Goal: Find specific page/section: Find specific page/section

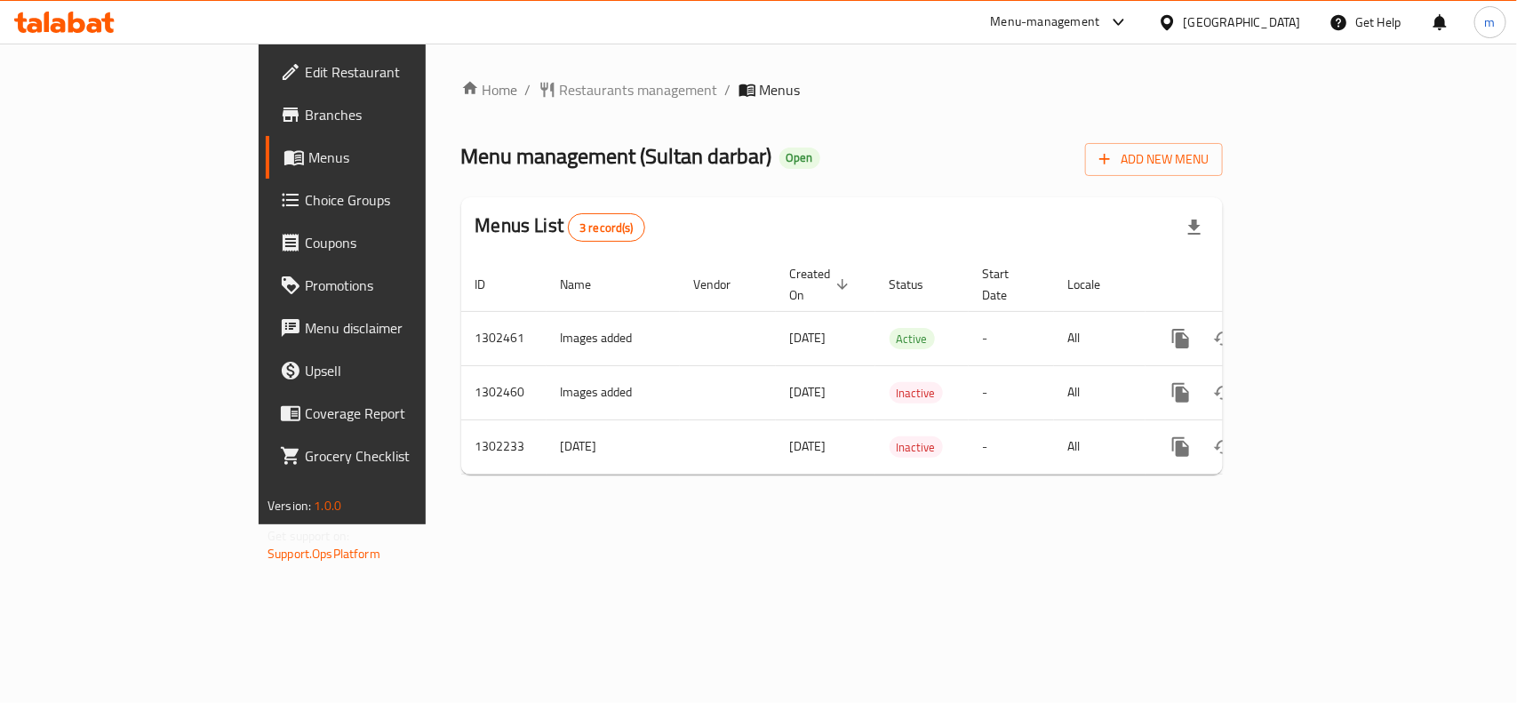
click at [1173, 20] on icon at bounding box center [1166, 21] width 12 height 15
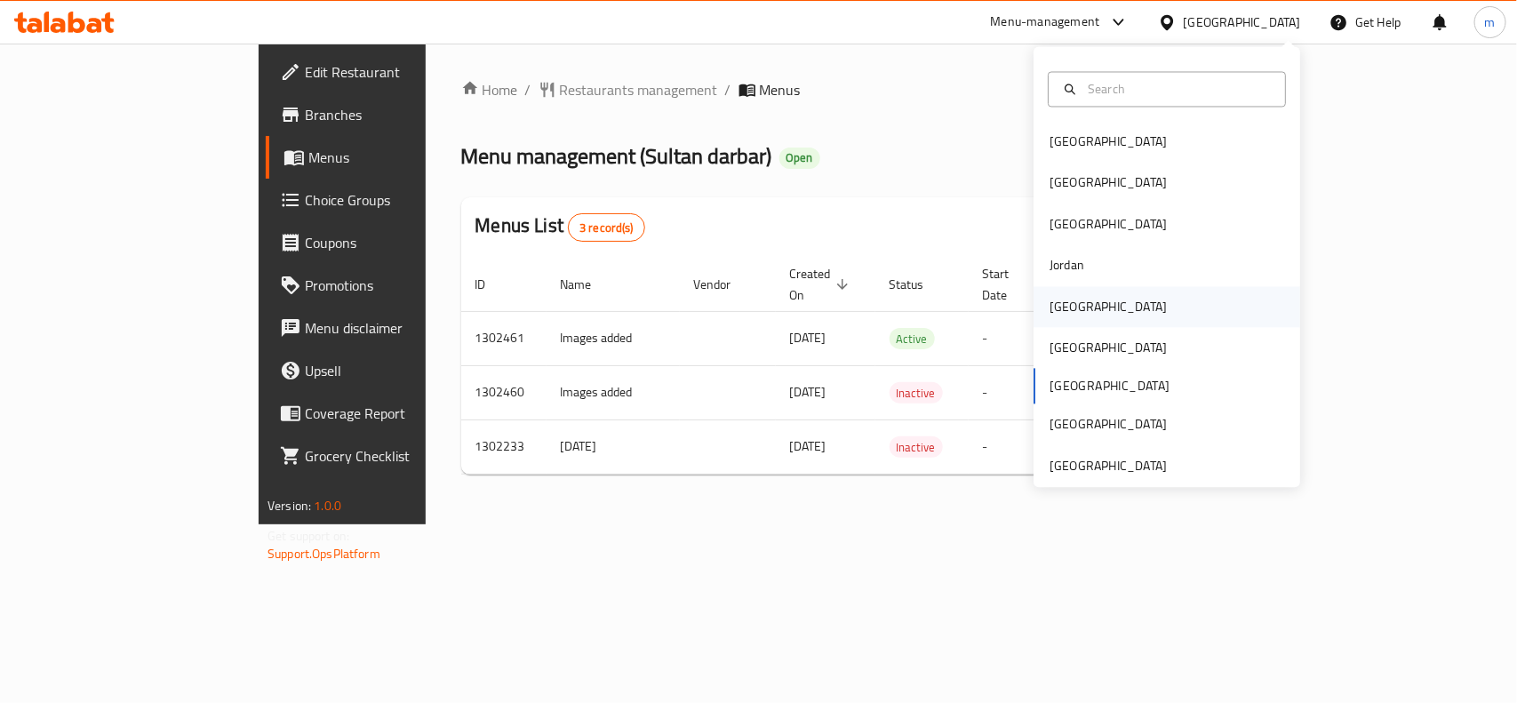
click at [1091, 305] on div "[GEOGRAPHIC_DATA]" at bounding box center [1166, 306] width 267 height 41
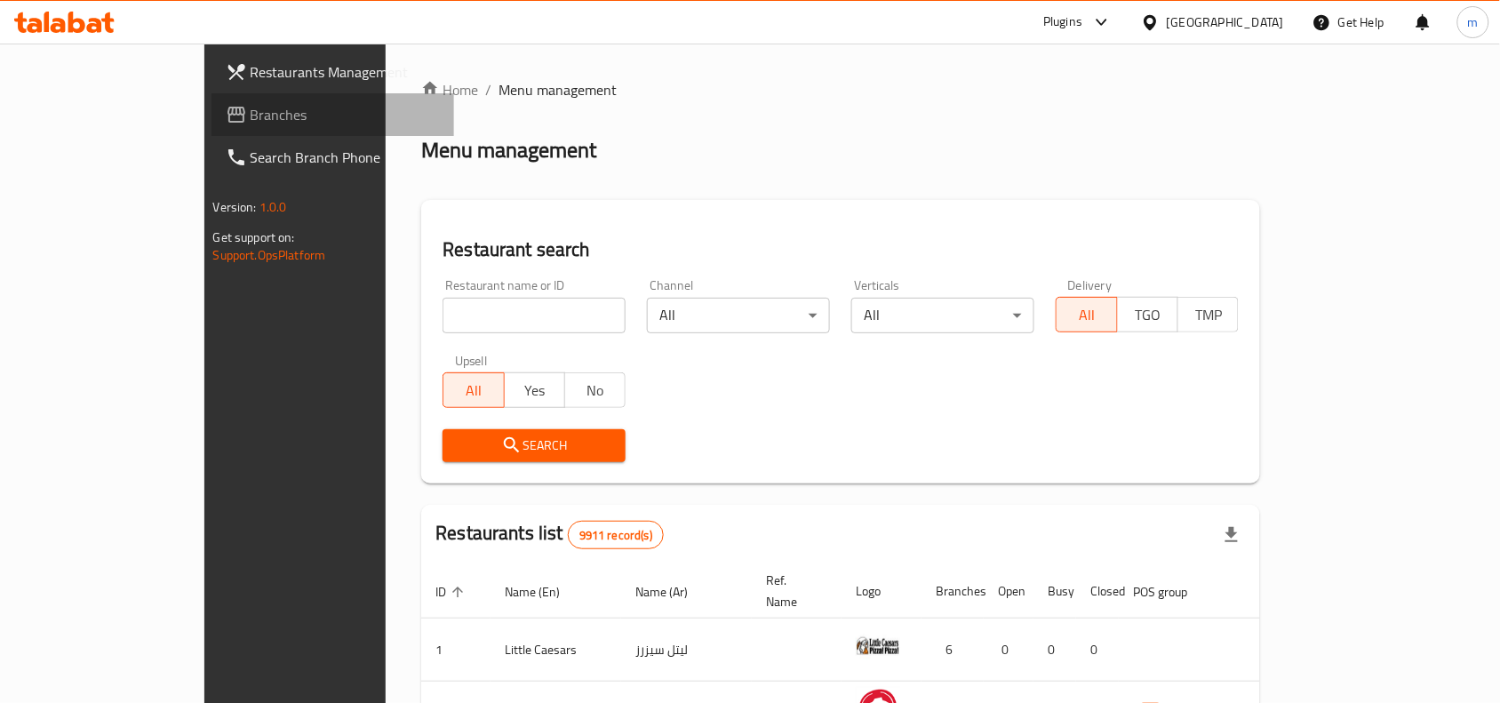
click at [251, 125] on span "Branches" at bounding box center [346, 114] width 190 height 21
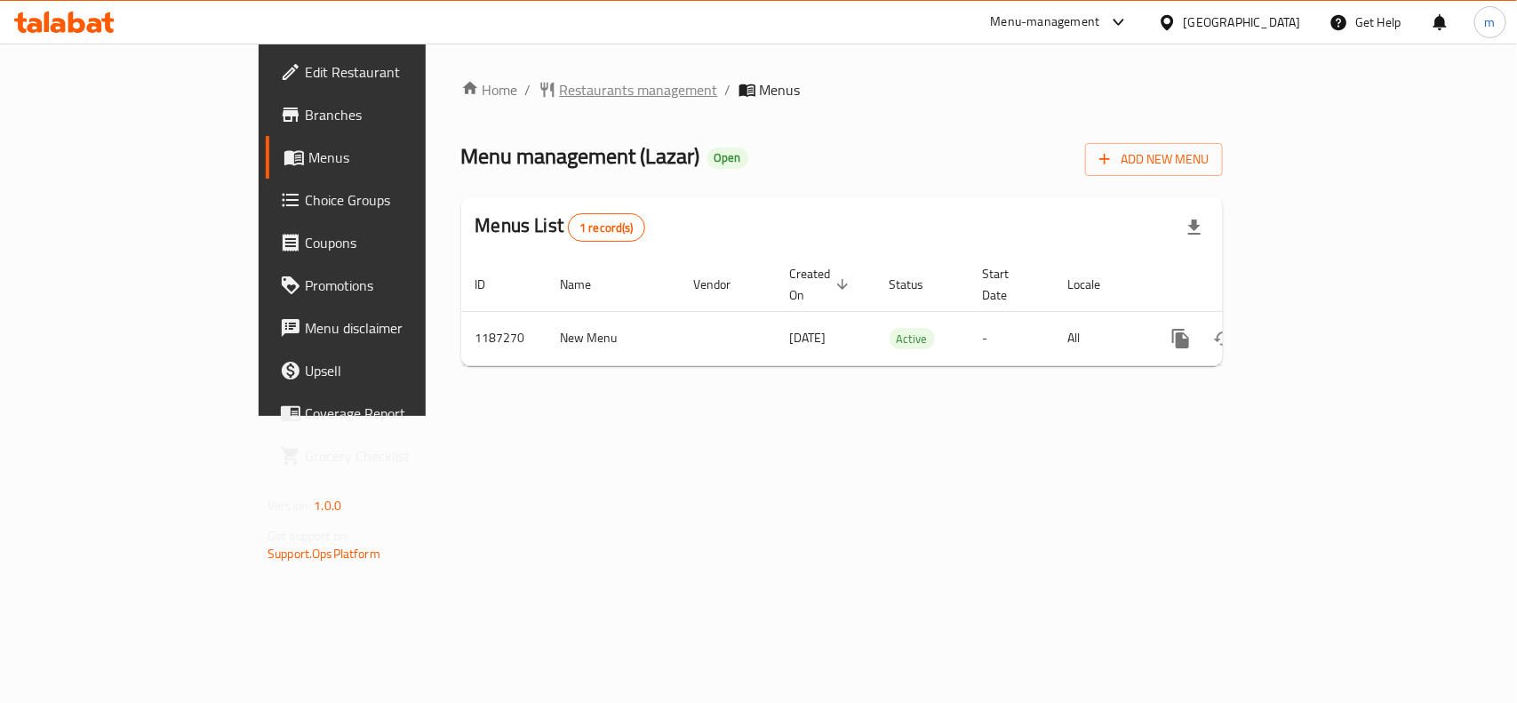
click at [560, 86] on span "Restaurants management" at bounding box center [639, 89] width 158 height 21
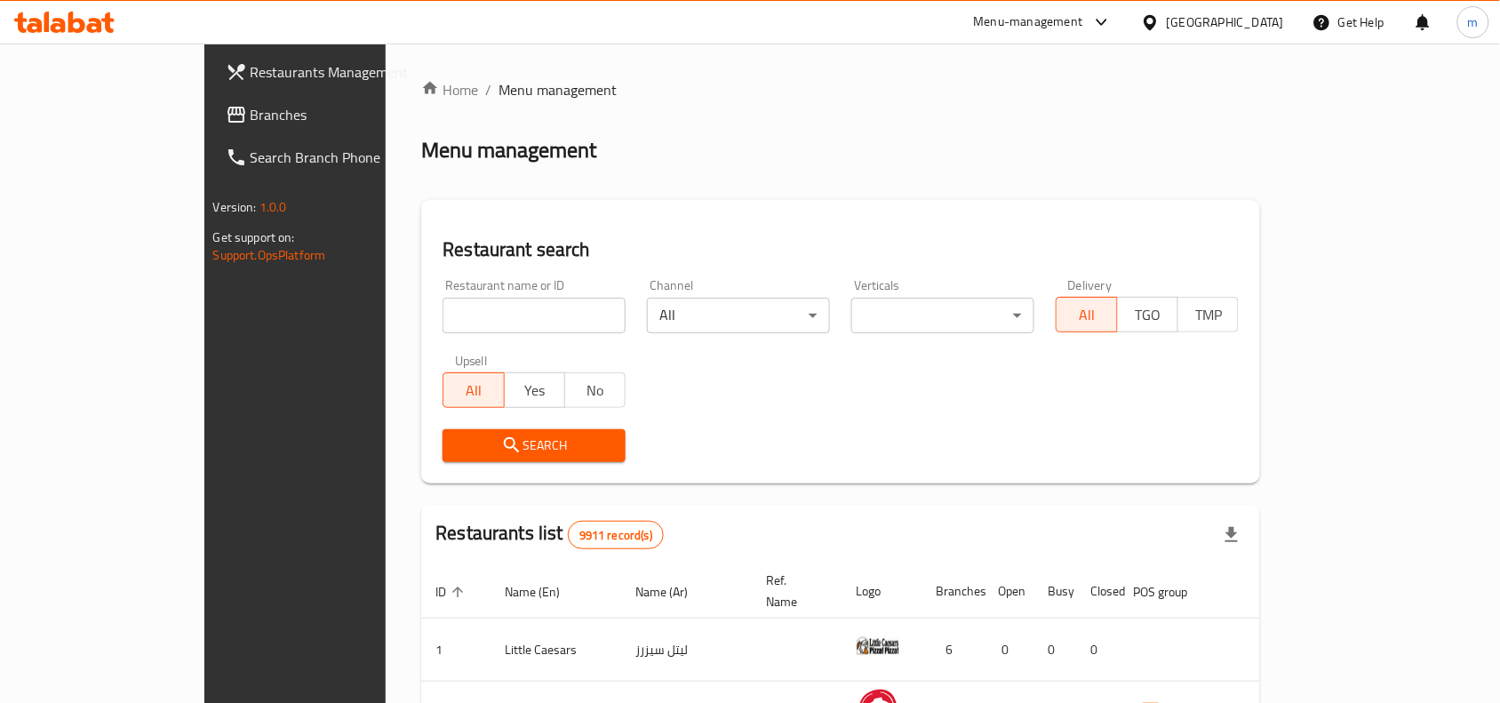
click at [443, 314] on input "search" at bounding box center [534, 316] width 183 height 36
paste input "667007"
type input "667007"
click button "Search" at bounding box center [534, 445] width 183 height 33
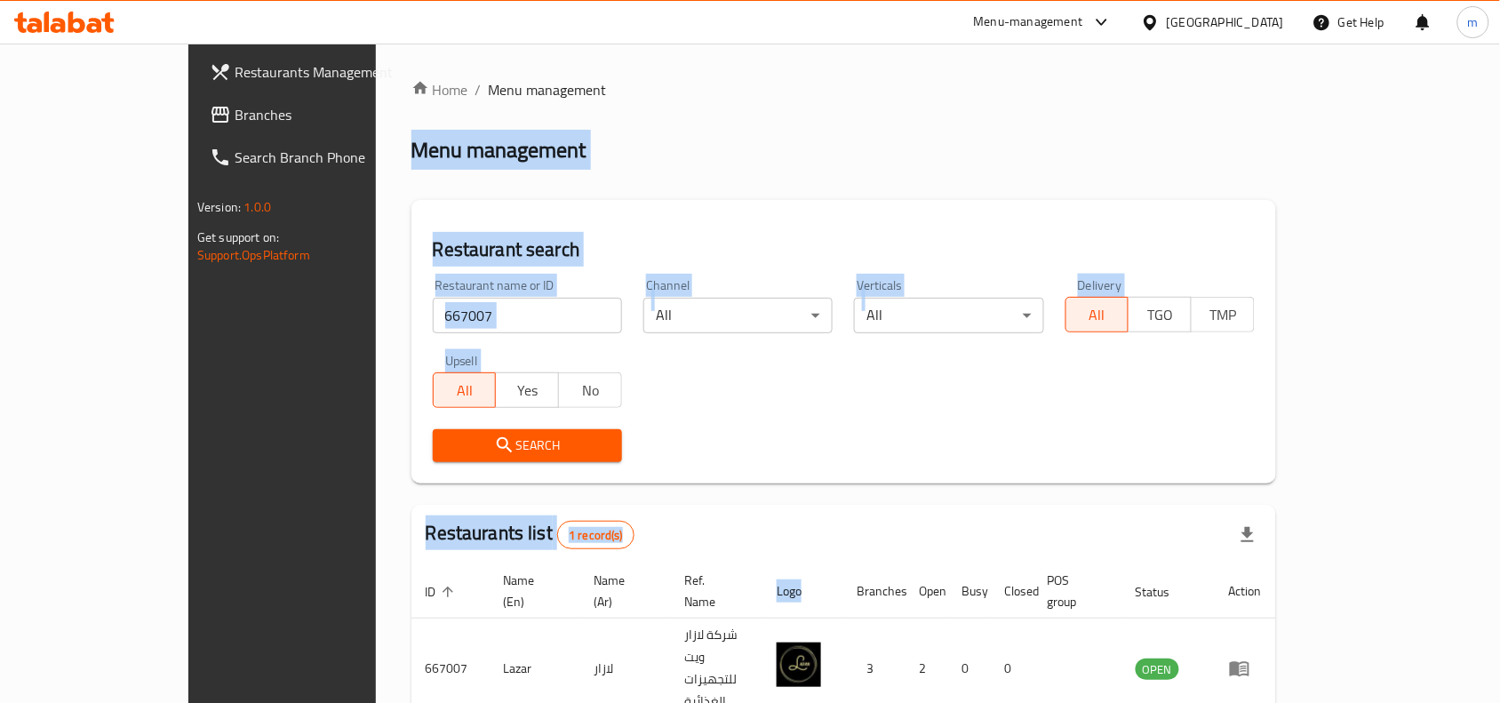
drag, startPoint x: 913, startPoint y: 476, endPoint x: 1104, endPoint y: -97, distance: 604.1
click at [1104, 0] on html "​ Menu-management Kuwait Get Help m Restaurants Management Branches Search Bran…" at bounding box center [750, 351] width 1500 height 703
click at [971, 142] on div "Menu management" at bounding box center [843, 150] width 865 height 28
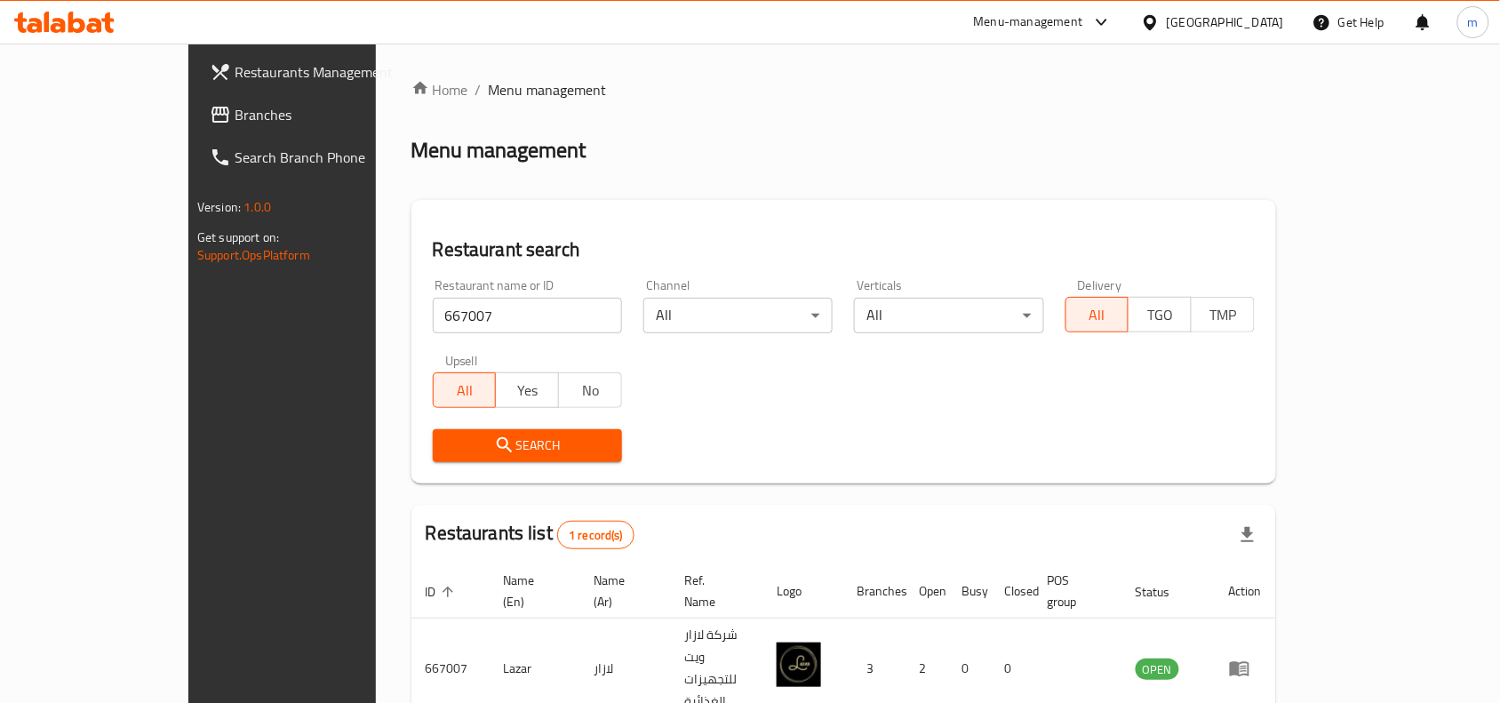
click at [1156, 25] on icon at bounding box center [1150, 21] width 12 height 15
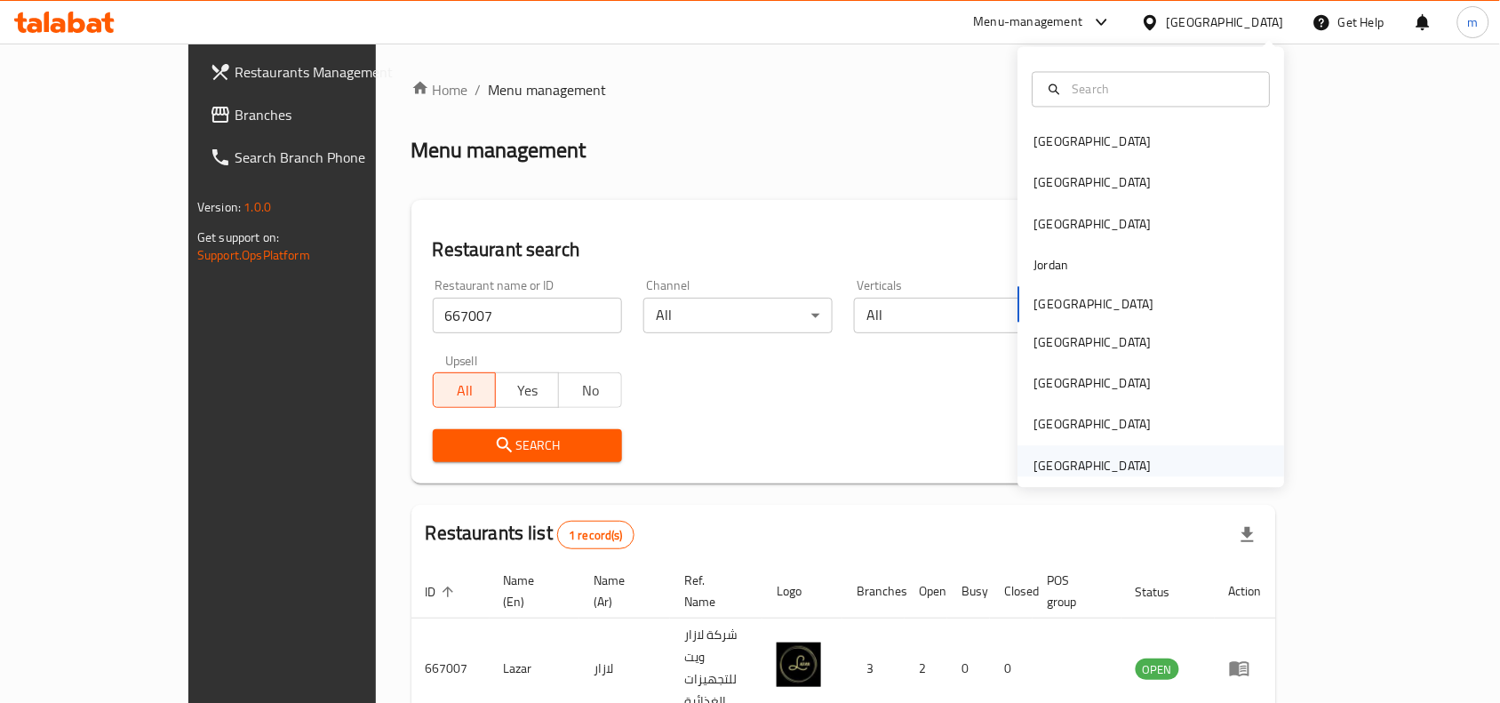
click at [1075, 465] on div "[GEOGRAPHIC_DATA]" at bounding box center [1092, 466] width 117 height 20
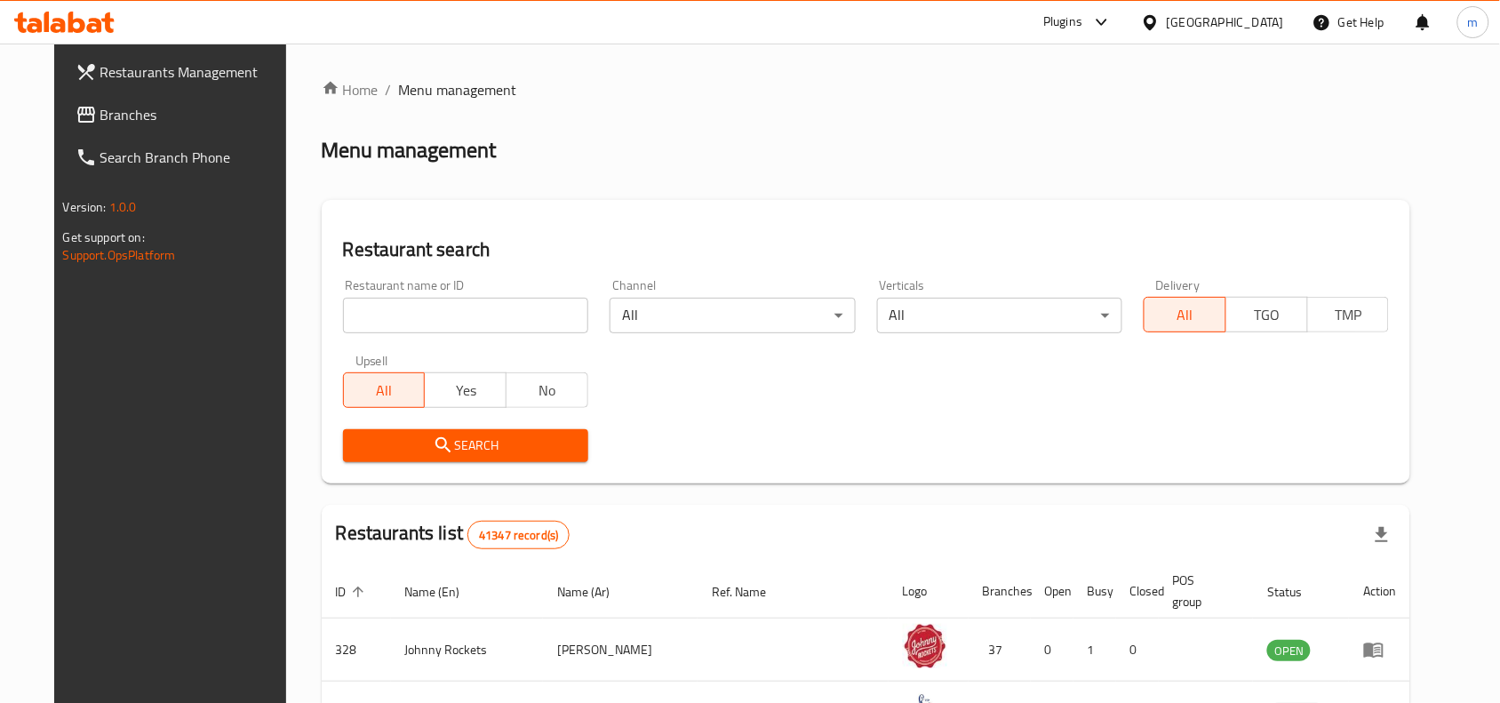
click at [72, 99] on link "Branches" at bounding box center [182, 114] width 243 height 43
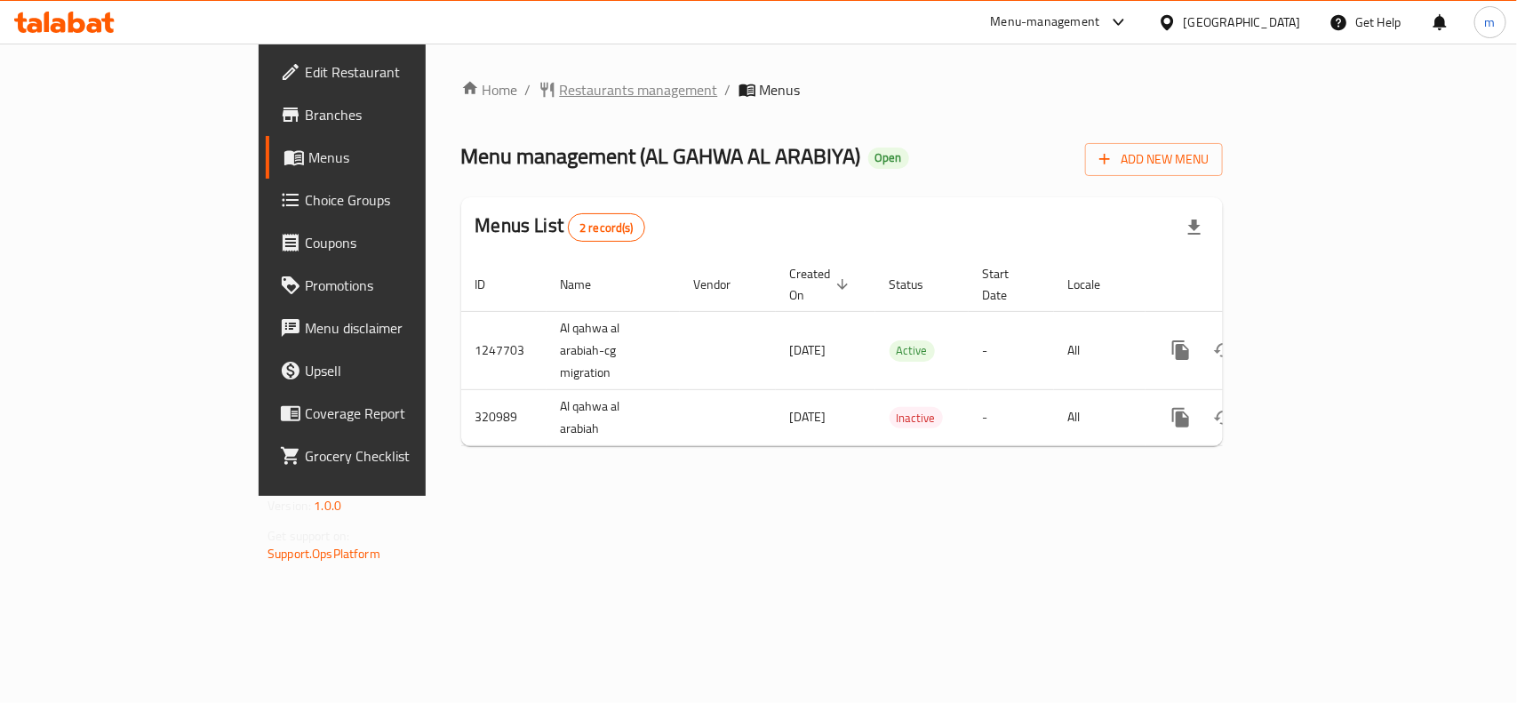
click at [560, 90] on span "Restaurants management" at bounding box center [639, 89] width 158 height 21
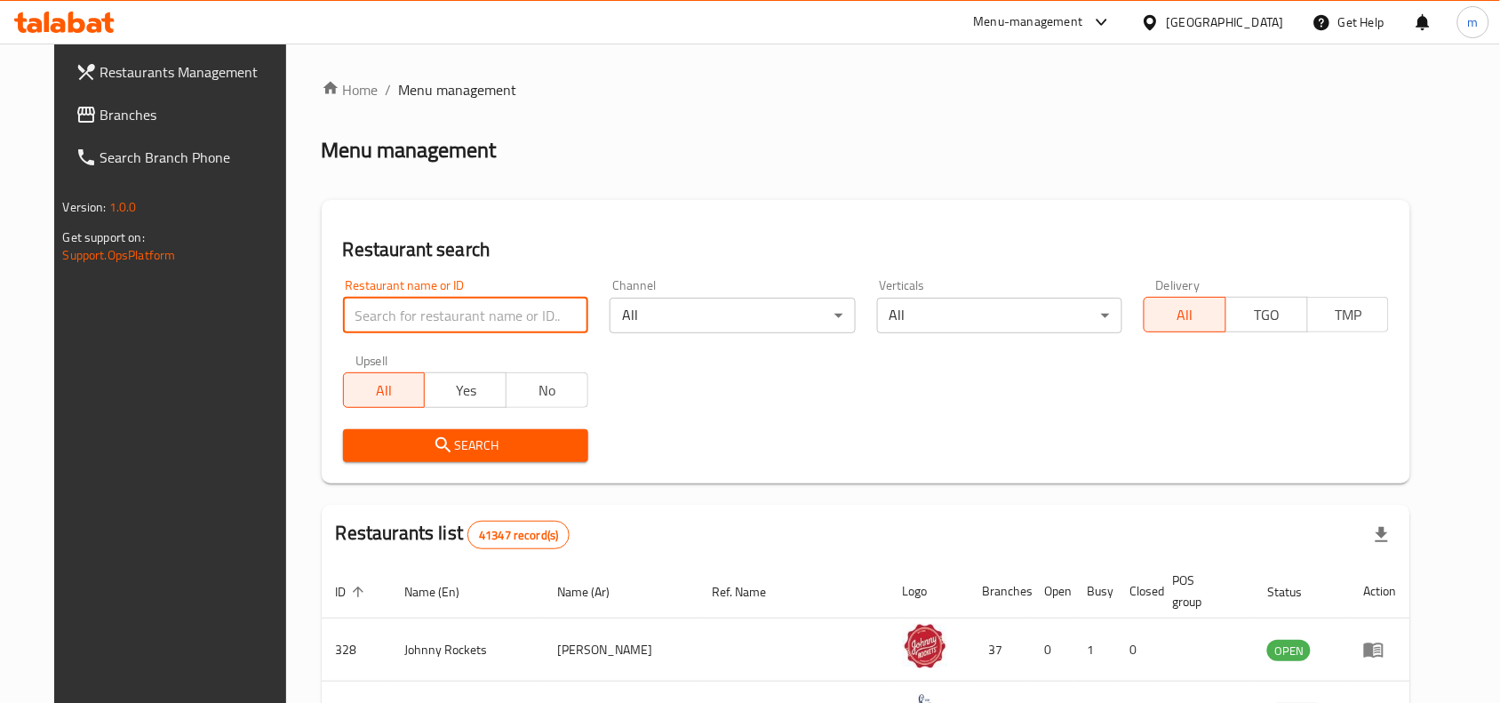
click at [354, 311] on input "search" at bounding box center [465, 316] width 245 height 36
paste input "629431"
type input "629431"
click button "Search" at bounding box center [465, 445] width 245 height 33
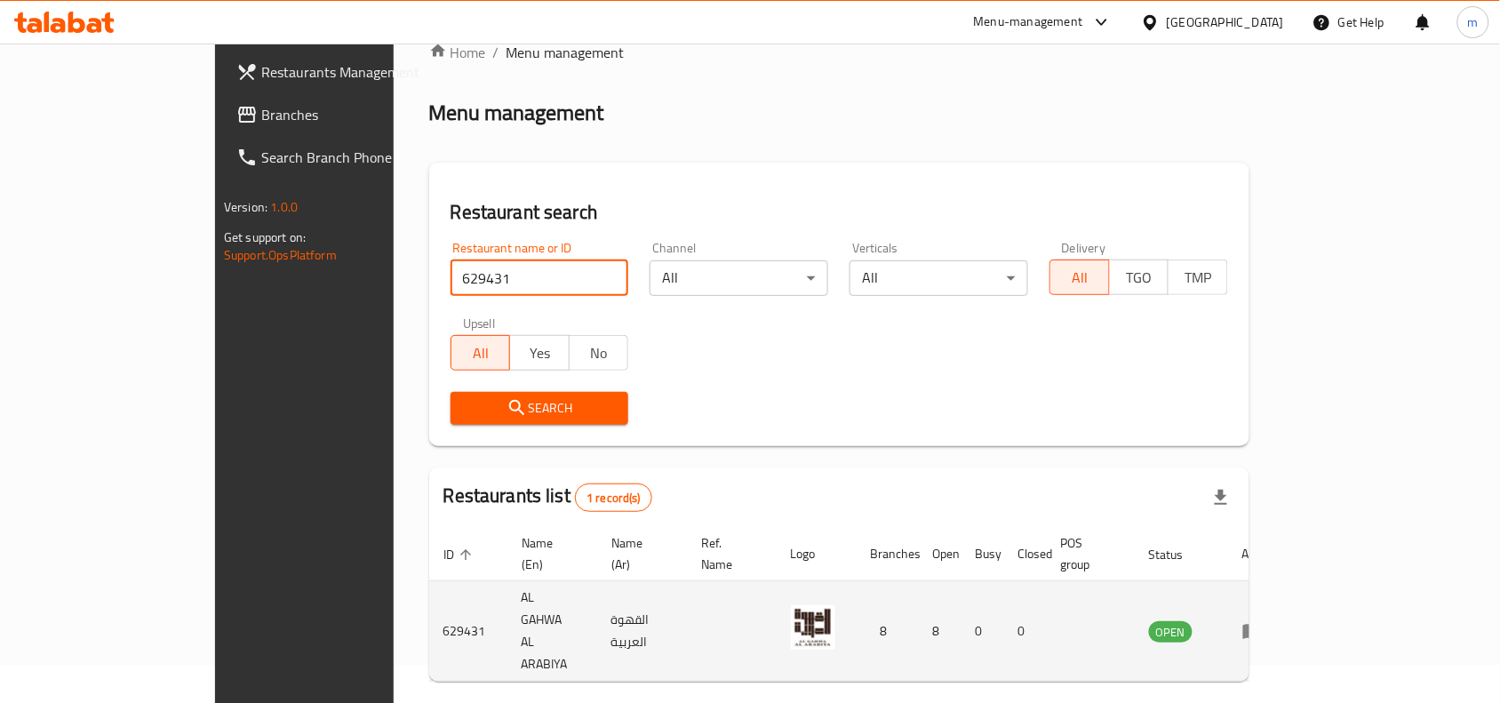
scroll to position [55, 0]
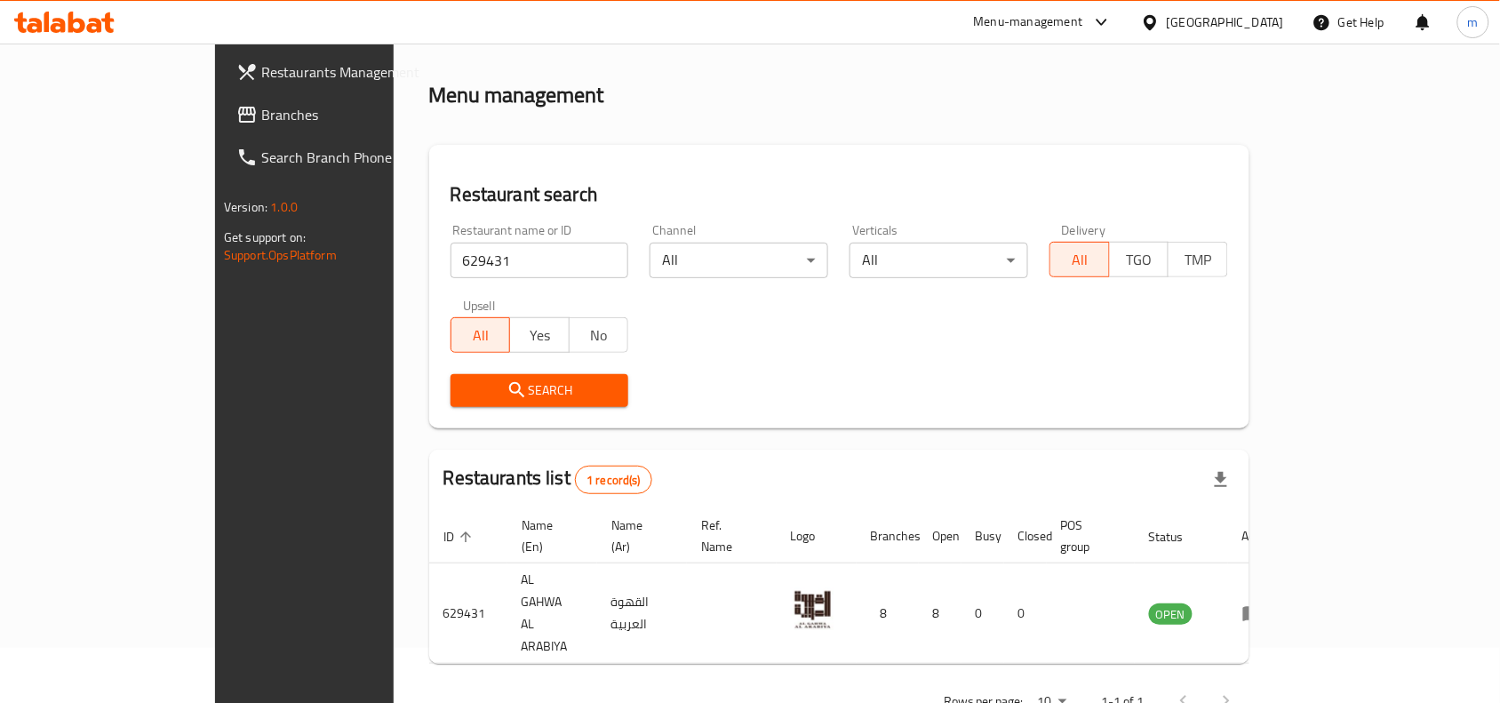
click at [1160, 22] on icon at bounding box center [1150, 22] width 19 height 19
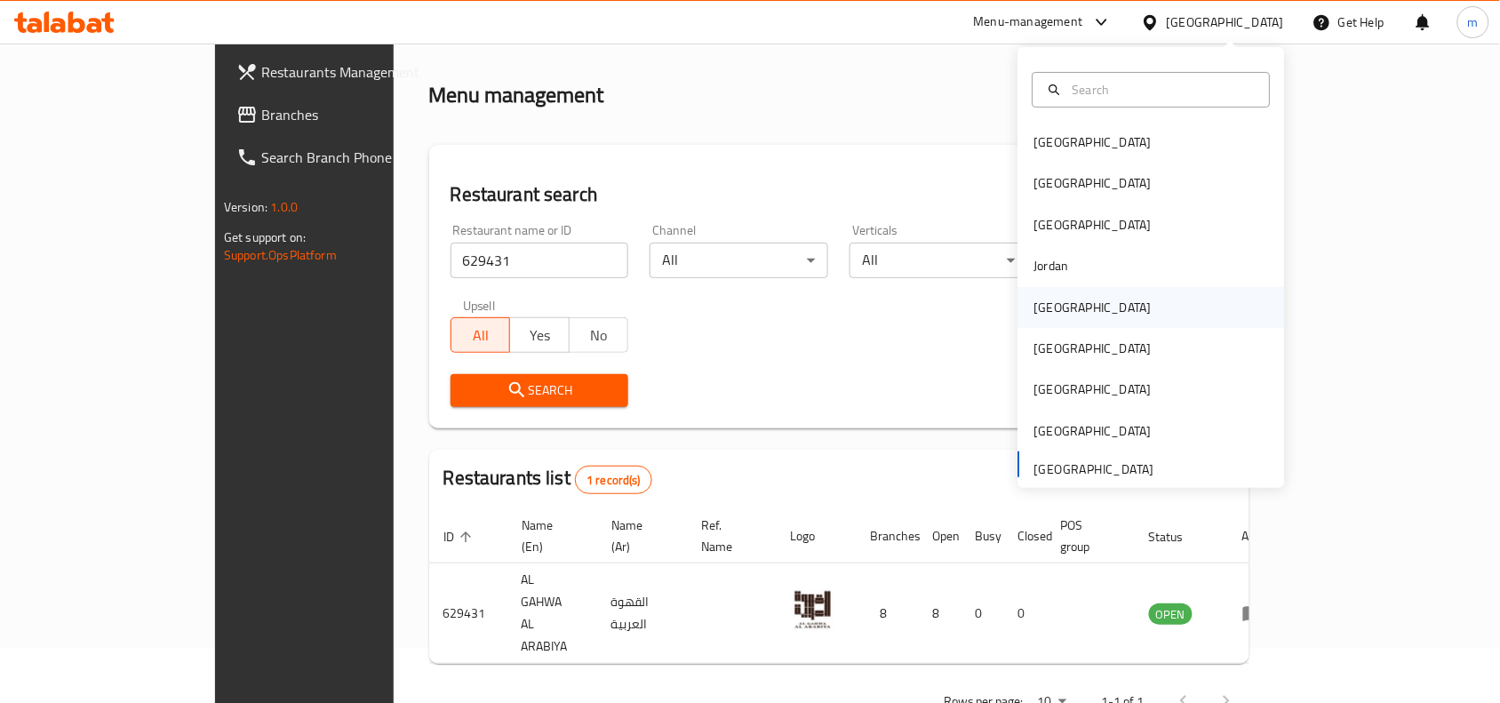
click at [1057, 307] on div "Kuwait" at bounding box center [1093, 307] width 146 height 41
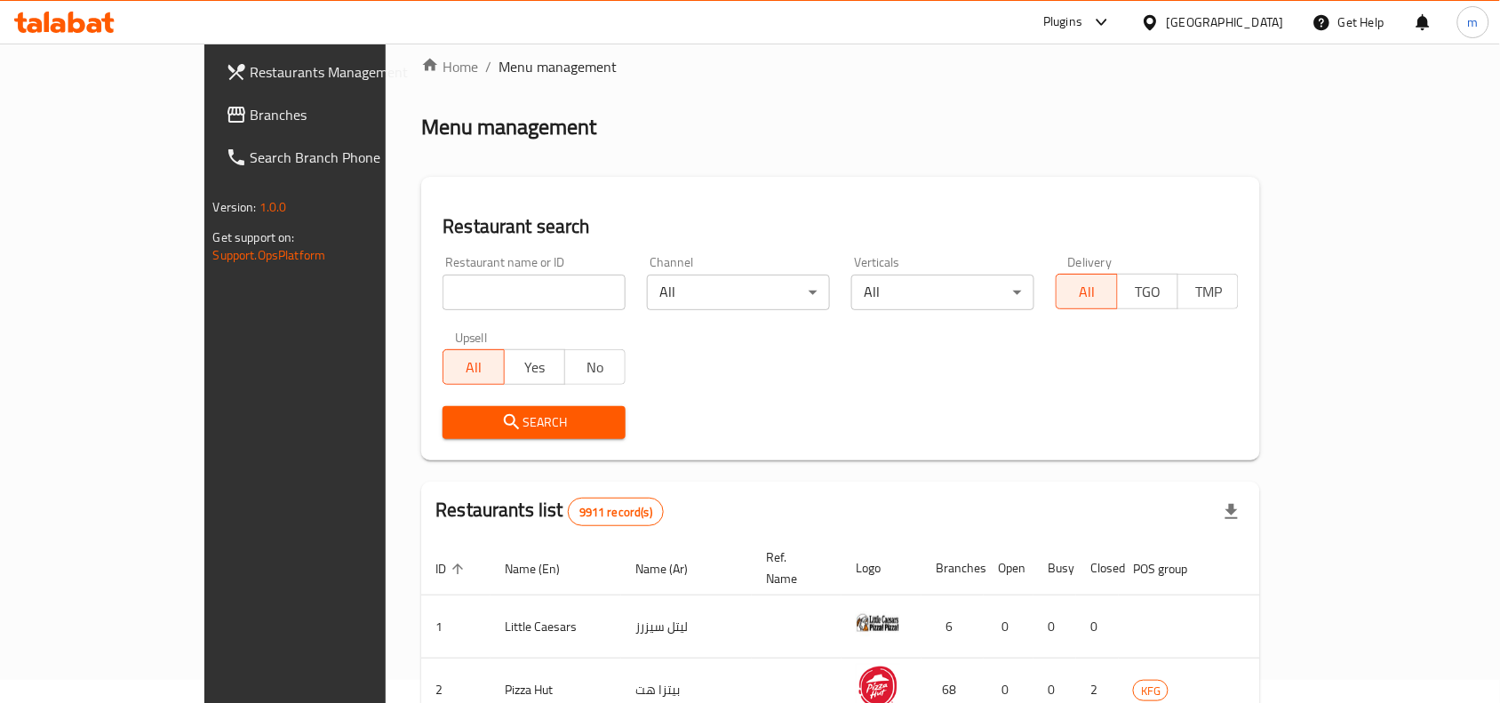
scroll to position [55, 0]
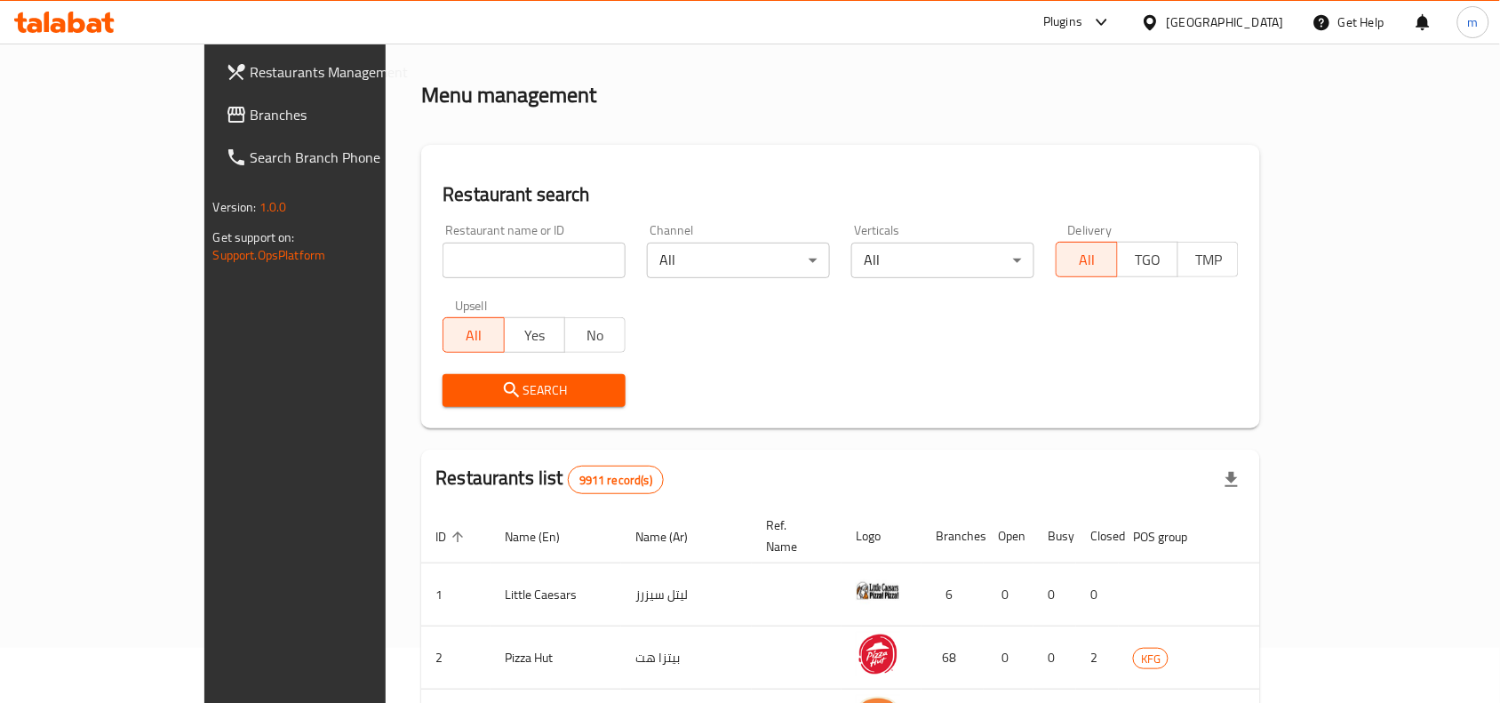
click at [251, 109] on span "Branches" at bounding box center [346, 114] width 190 height 21
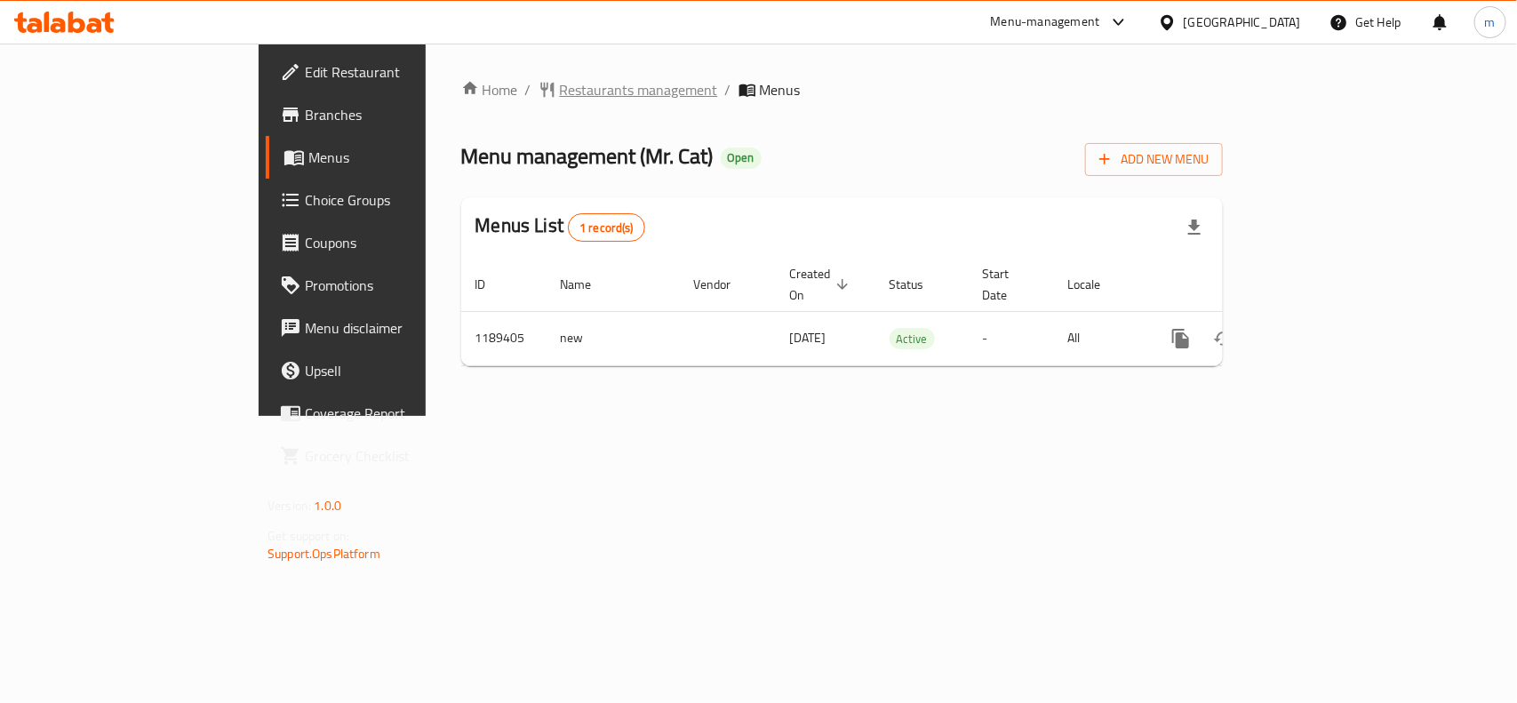
click at [560, 92] on span "Restaurants management" at bounding box center [639, 89] width 158 height 21
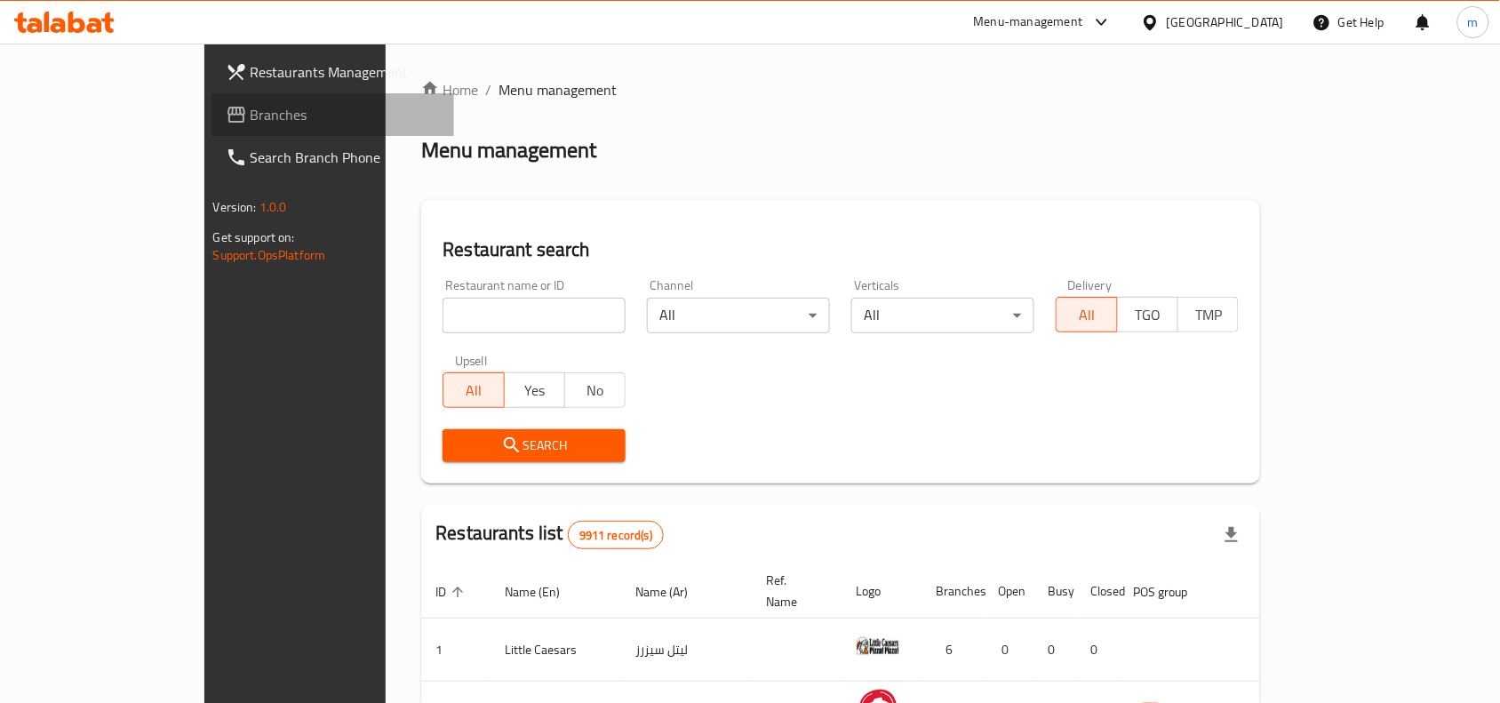
click at [251, 117] on span "Branches" at bounding box center [346, 114] width 190 height 21
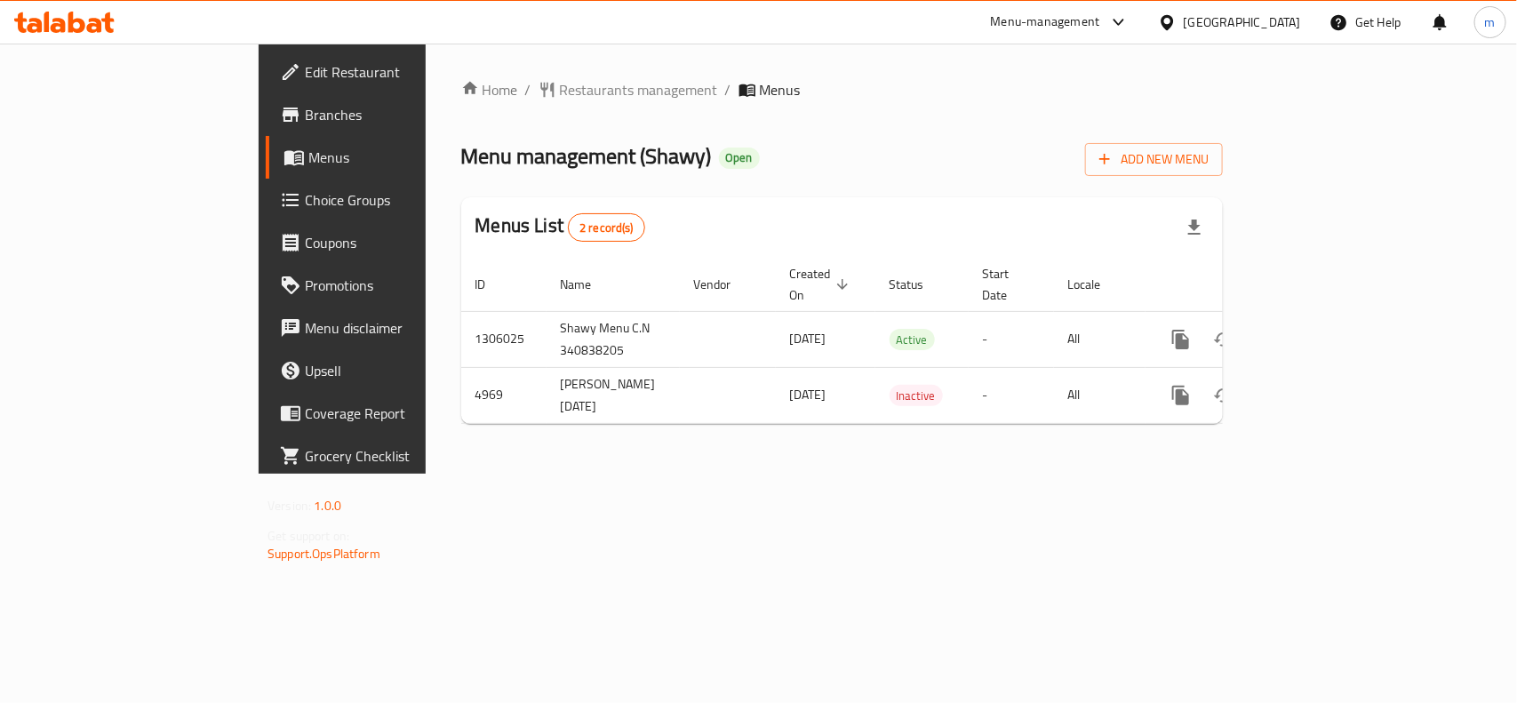
click at [1266, 24] on div "[GEOGRAPHIC_DATA]" at bounding box center [1242, 22] width 117 height 20
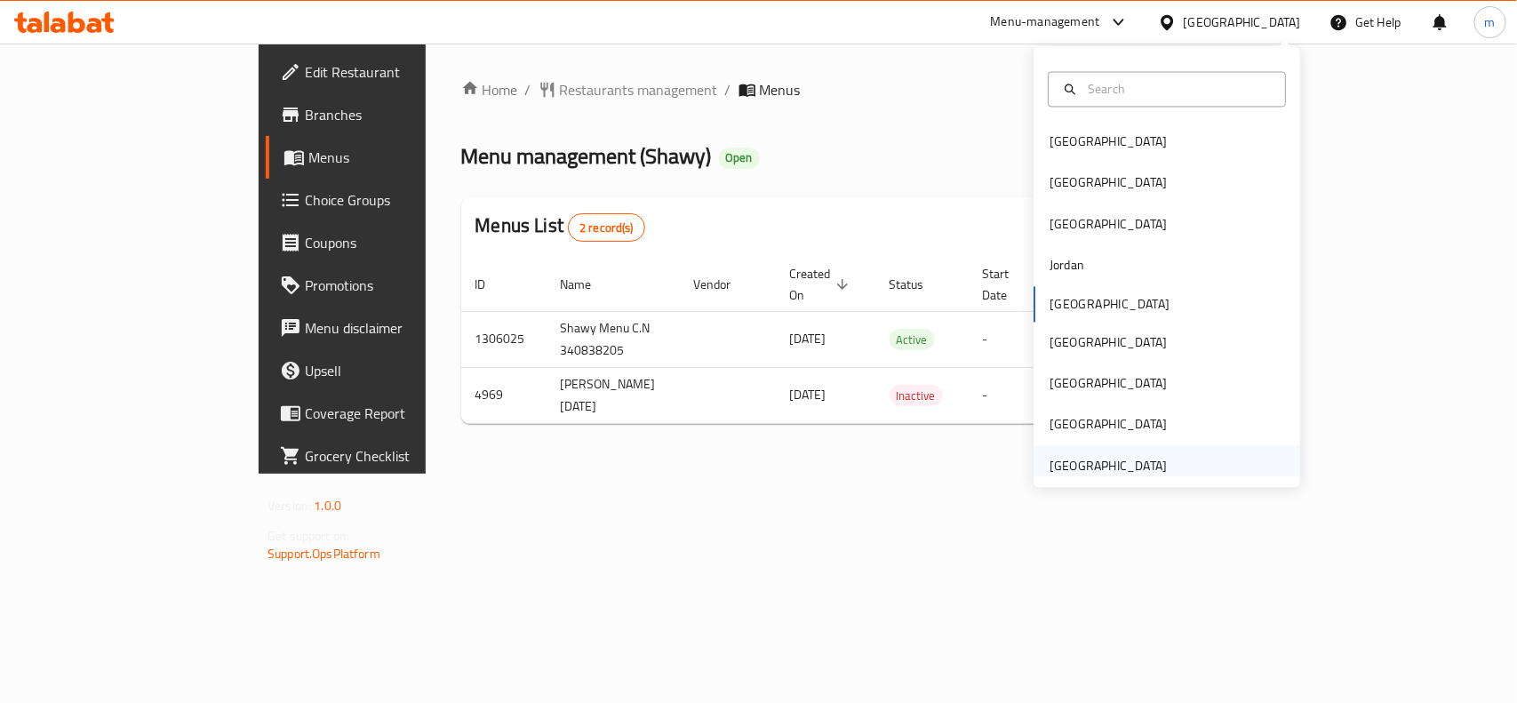
click at [1104, 466] on div "[GEOGRAPHIC_DATA]" at bounding box center [1107, 466] width 117 height 20
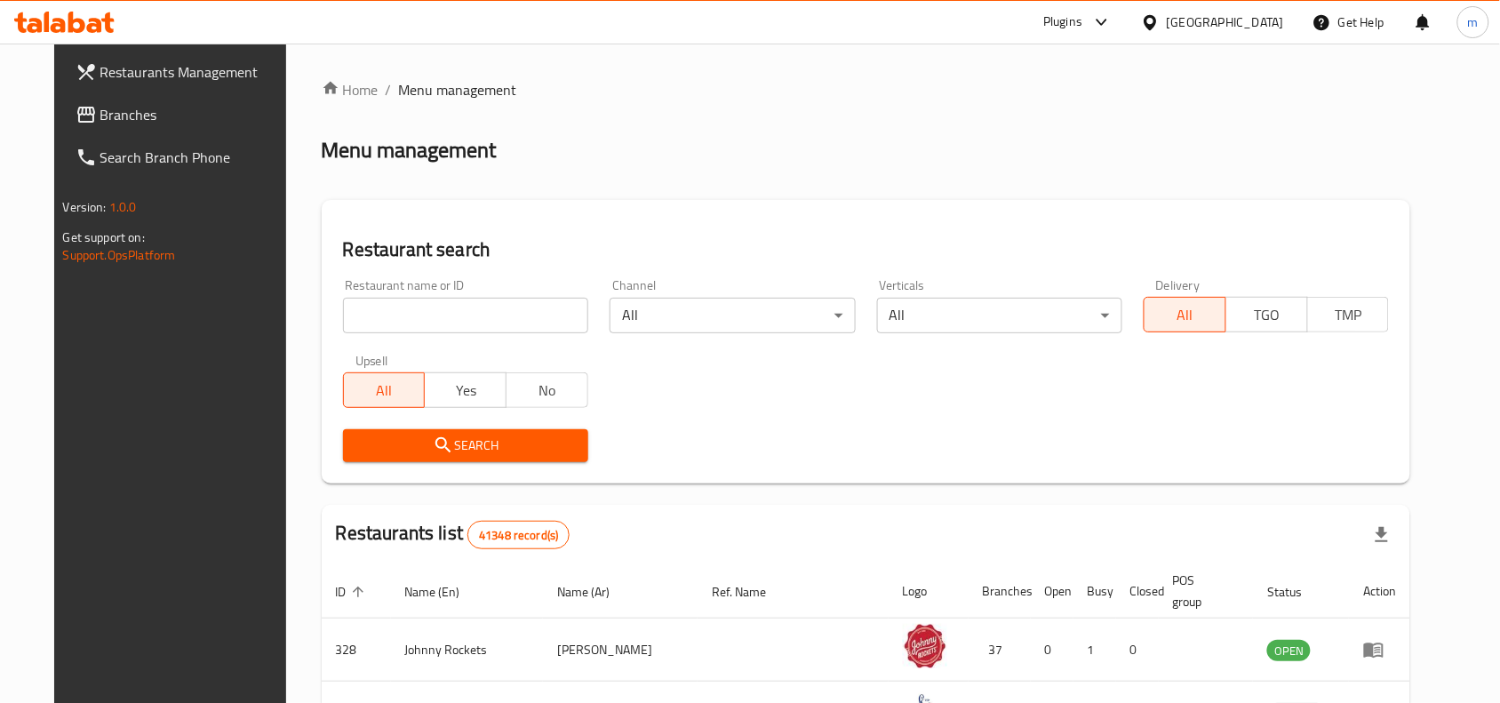
click at [100, 105] on span "Branches" at bounding box center [195, 114] width 190 height 21
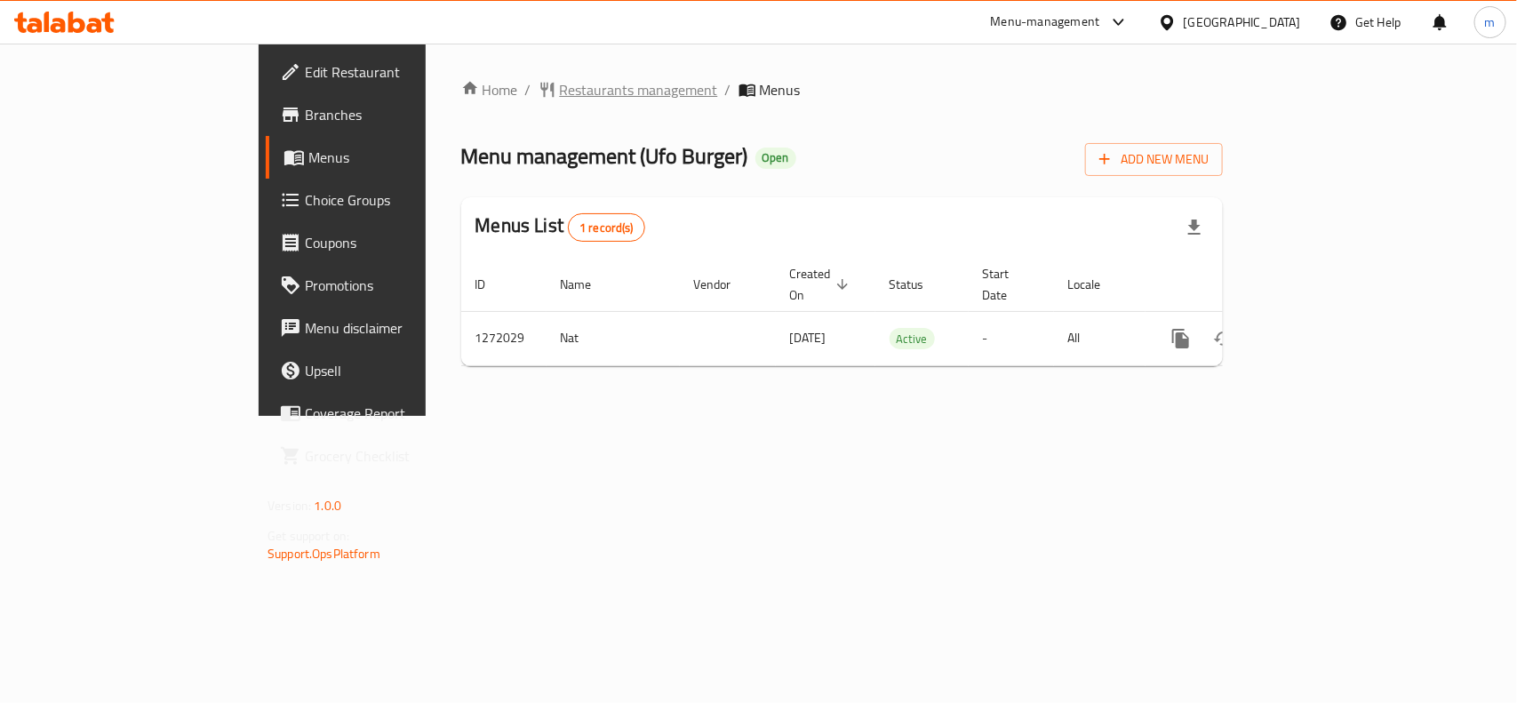
click at [560, 92] on span "Restaurants management" at bounding box center [639, 89] width 158 height 21
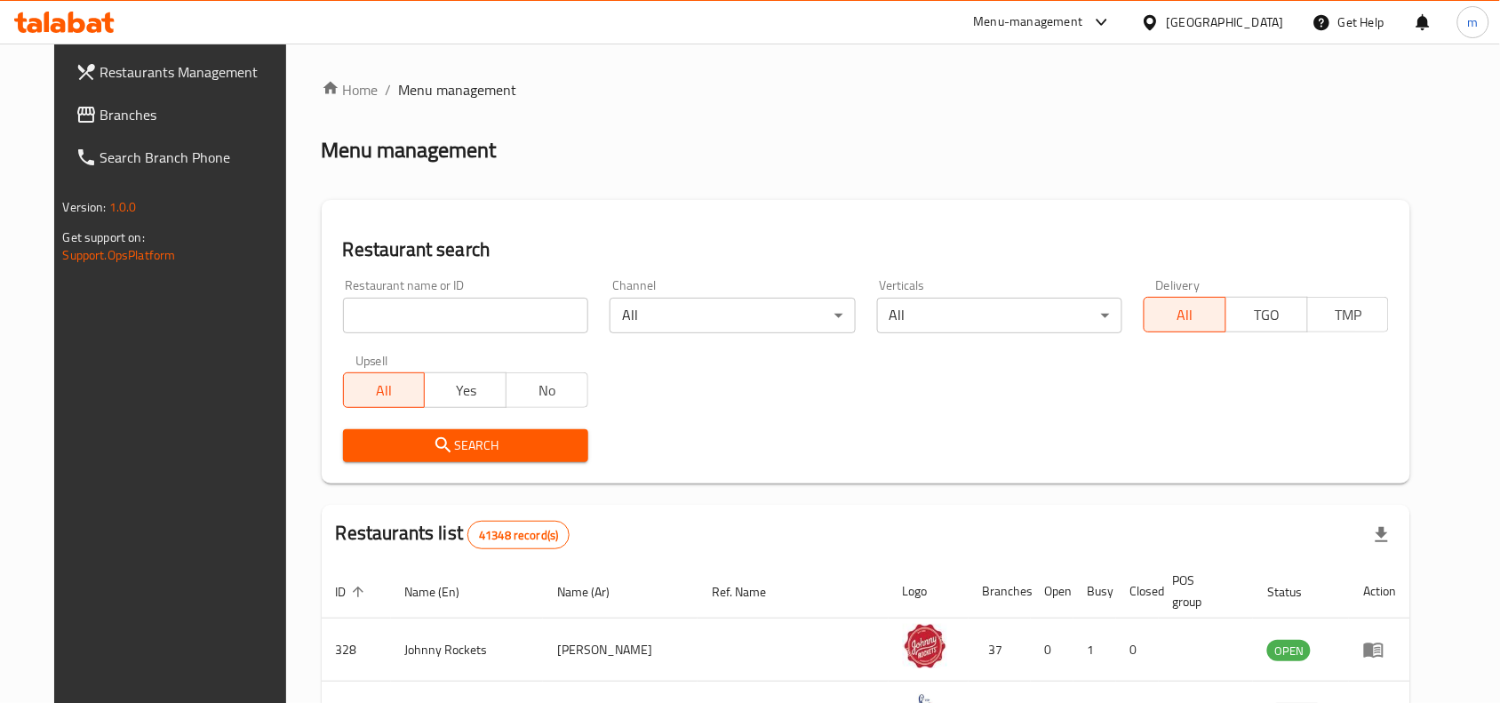
click at [365, 313] on input "search" at bounding box center [465, 316] width 245 height 36
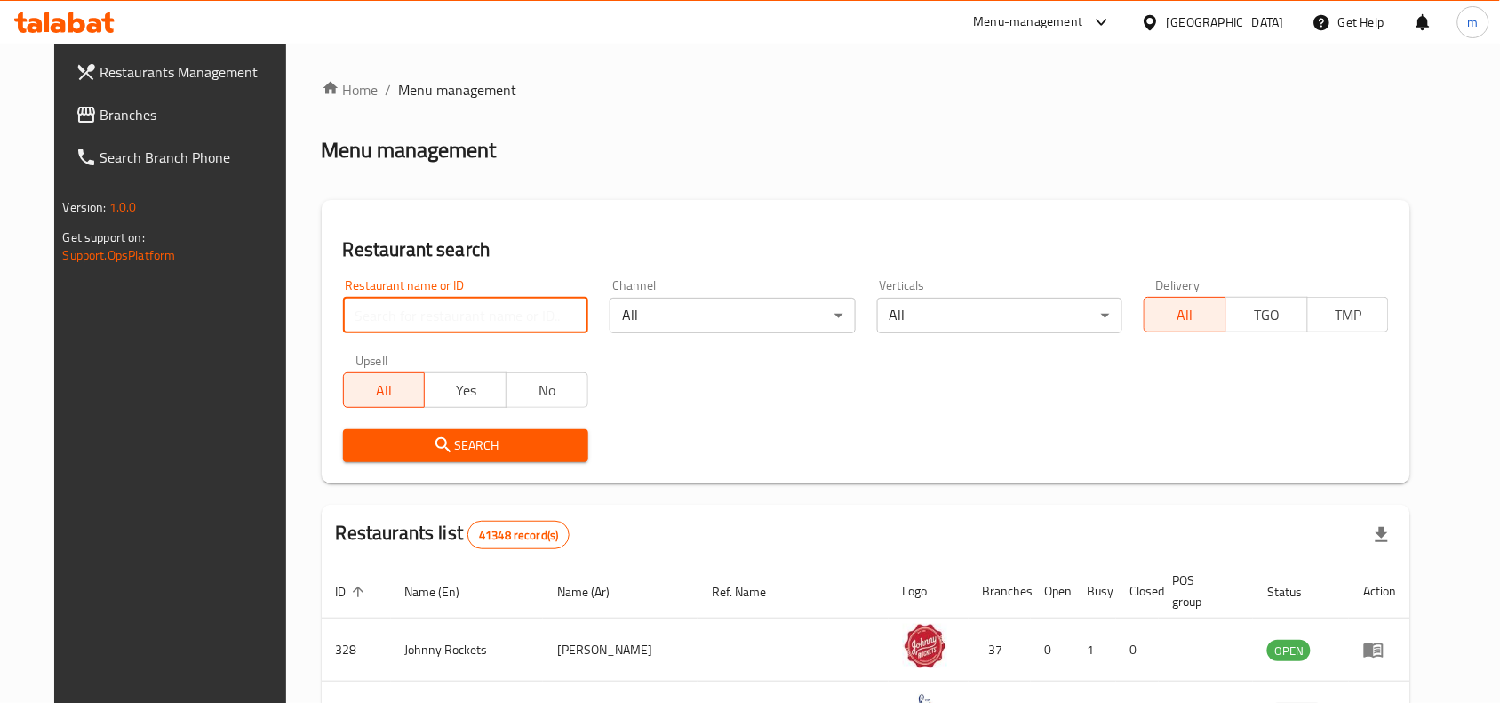
paste input "690080"
type input "690080"
click button "Search" at bounding box center [465, 445] width 245 height 33
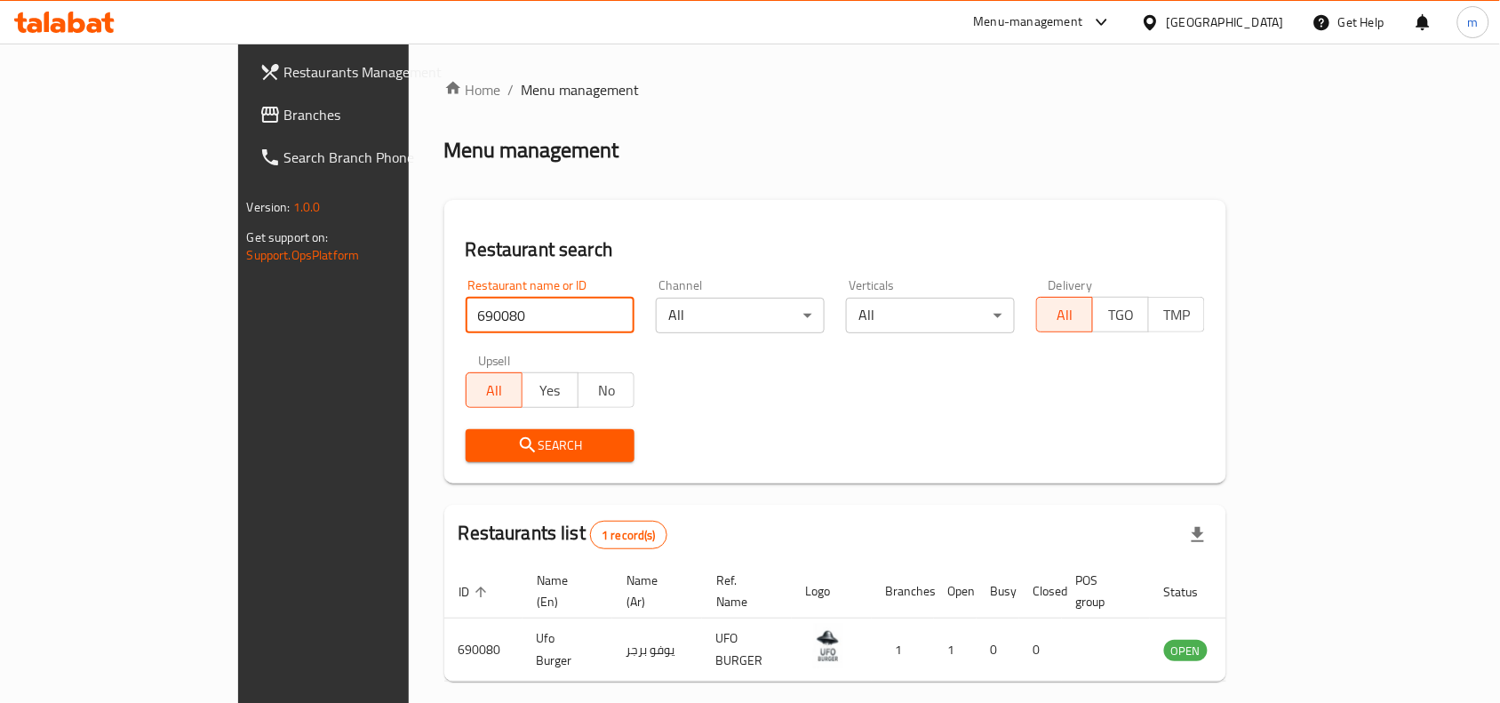
scroll to position [55, 0]
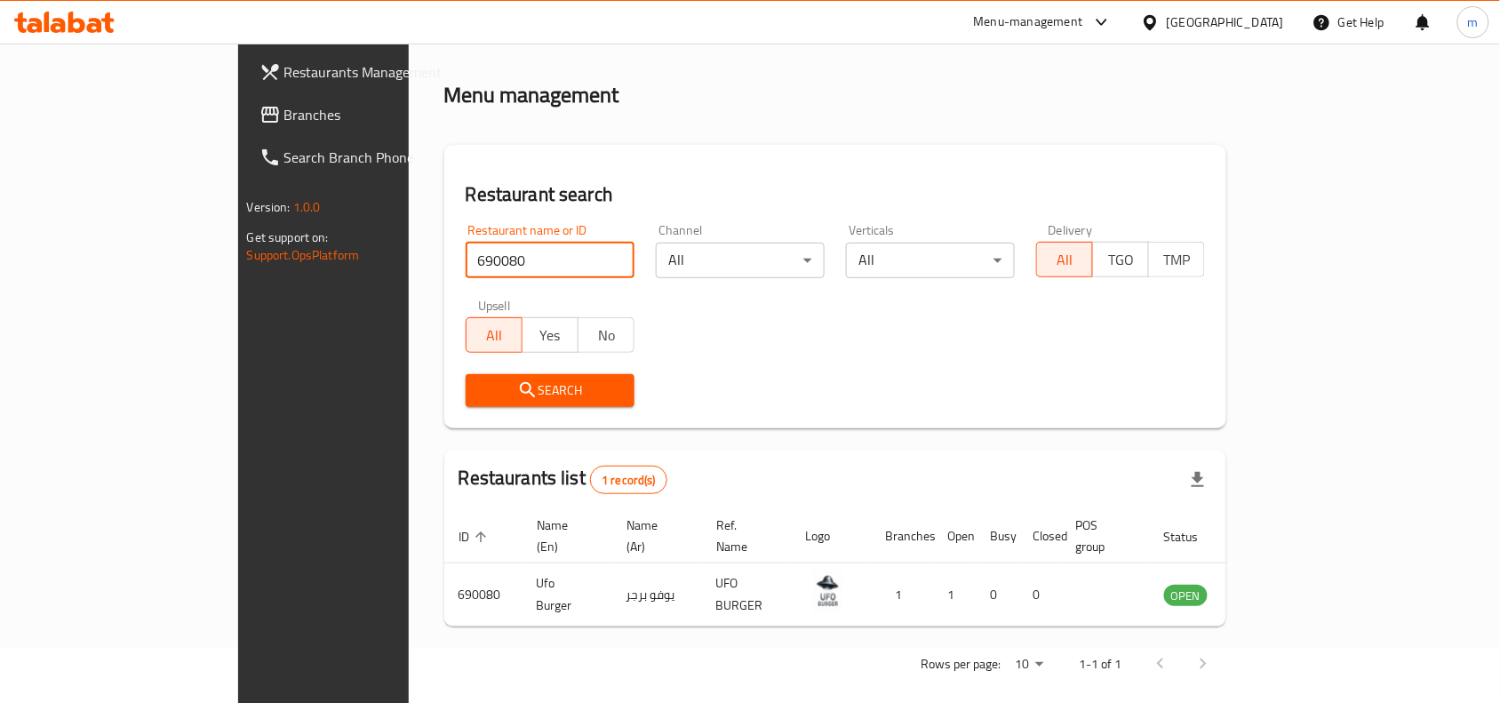
click at [1206, 34] on div "[GEOGRAPHIC_DATA]" at bounding box center [1212, 22] width 171 height 43
click at [1206, 27] on div "[GEOGRAPHIC_DATA]" at bounding box center [1225, 22] width 117 height 20
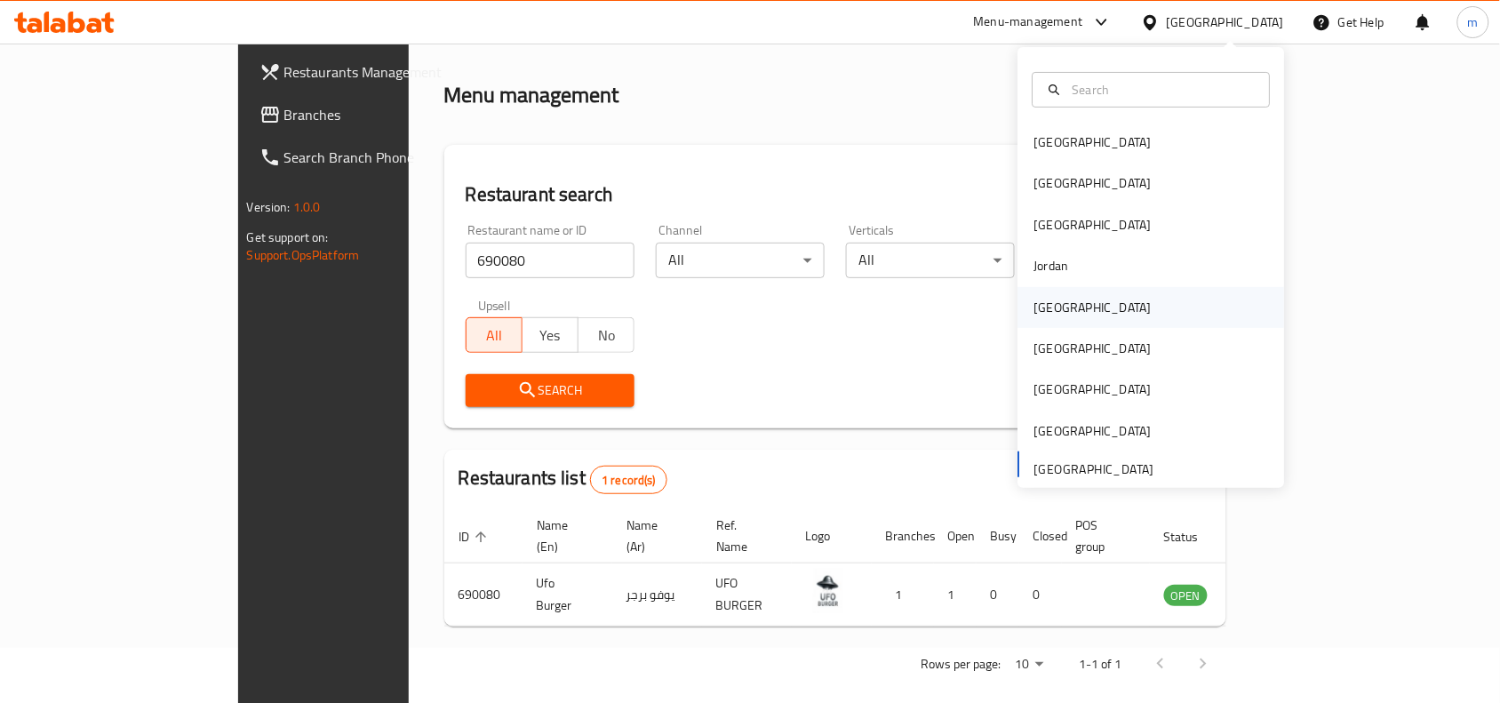
click at [1049, 309] on div "[GEOGRAPHIC_DATA]" at bounding box center [1092, 308] width 117 height 20
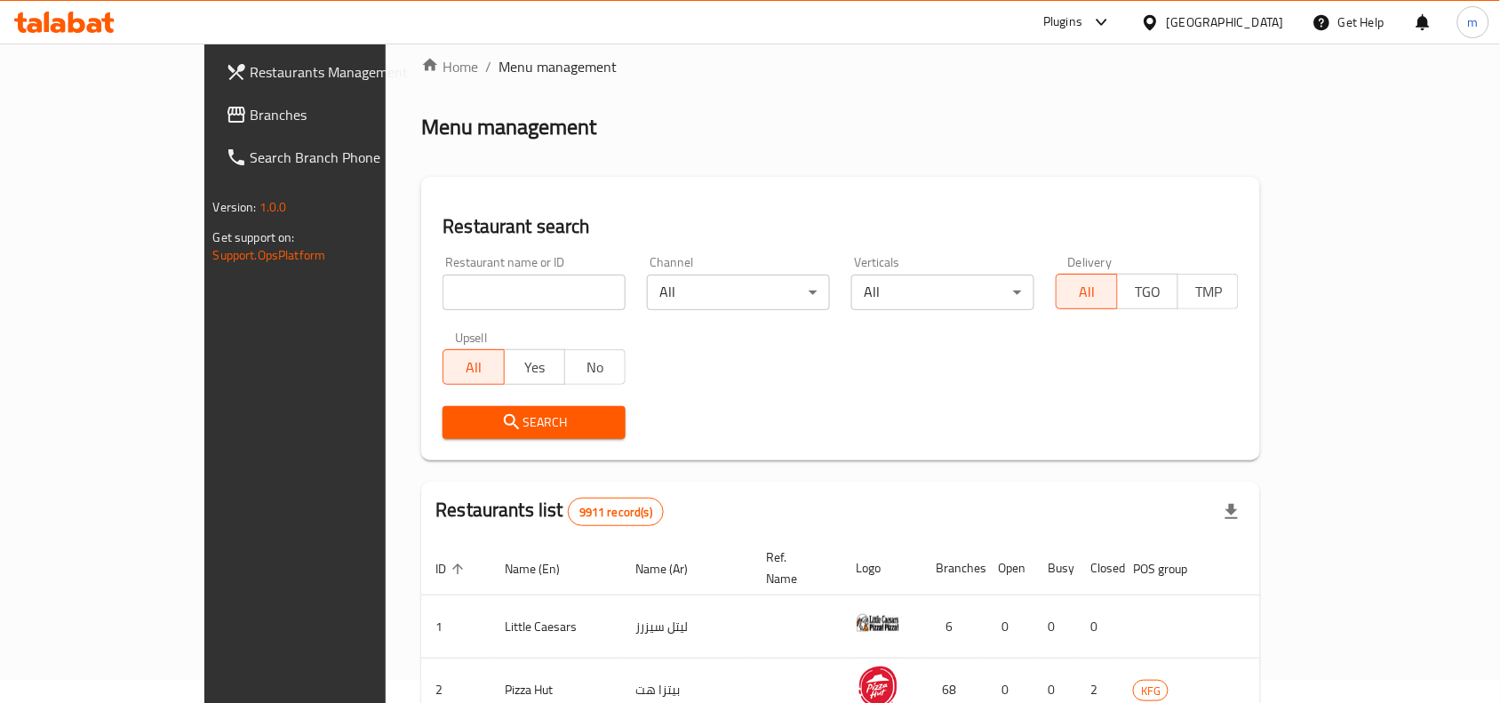
scroll to position [55, 0]
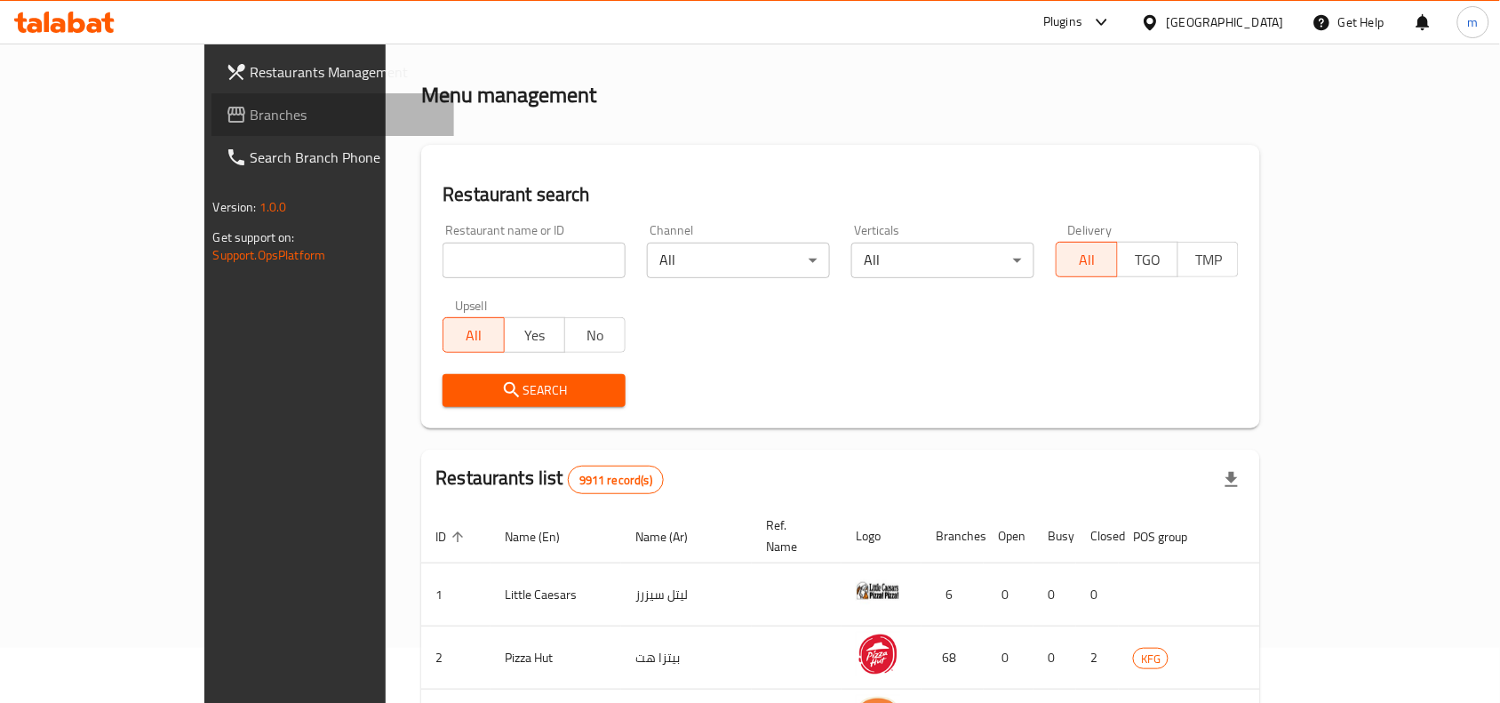
click at [251, 104] on span "Branches" at bounding box center [346, 114] width 190 height 21
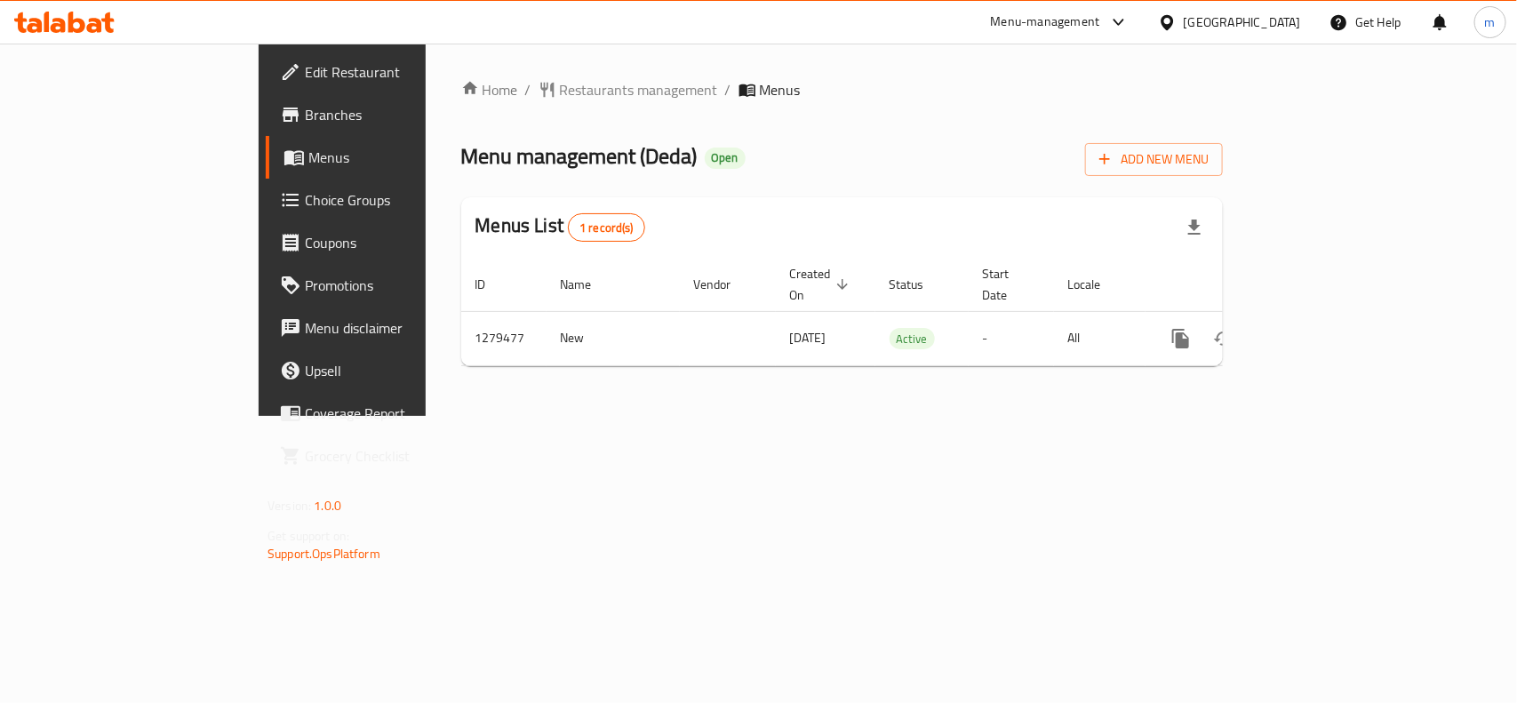
drag, startPoint x: 85, startPoint y: 117, endPoint x: 23, endPoint y: 135, distance: 64.7
click at [305, 117] on span "Branches" at bounding box center [401, 114] width 193 height 21
click at [560, 84] on span "Restaurants management" at bounding box center [639, 89] width 158 height 21
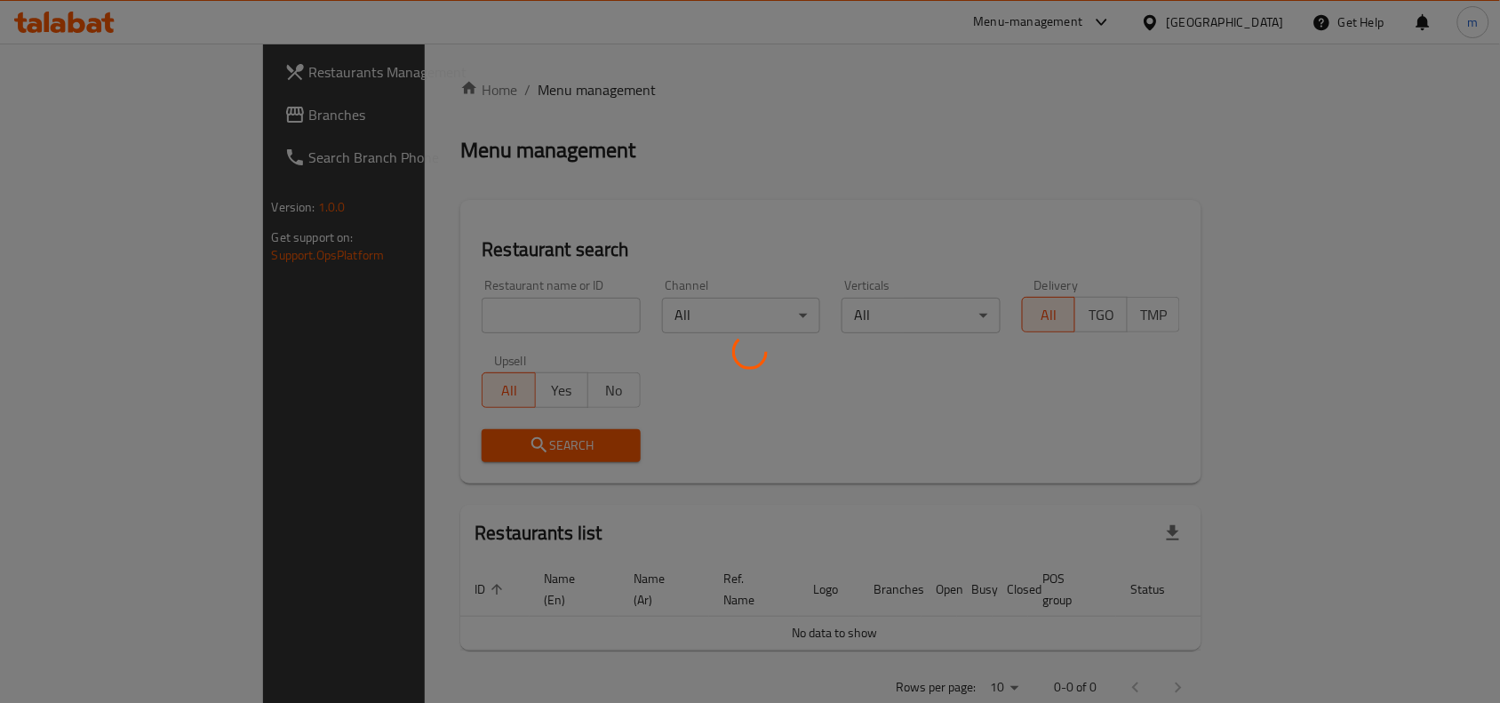
click at [576, 196] on div at bounding box center [750, 351] width 1500 height 703
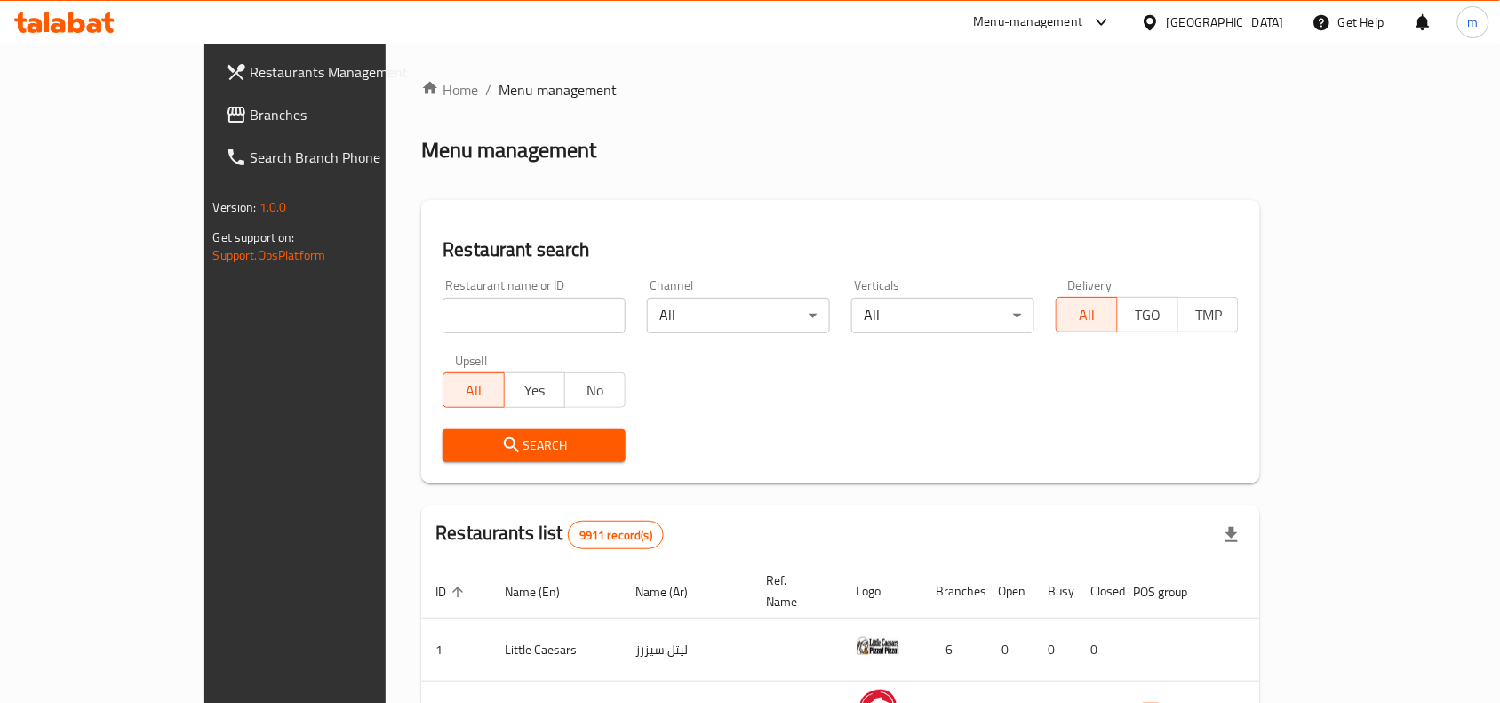
click at [443, 303] on input "search" at bounding box center [534, 316] width 183 height 36
paste input "667247"
type input "667247"
click button "Search" at bounding box center [534, 445] width 183 height 33
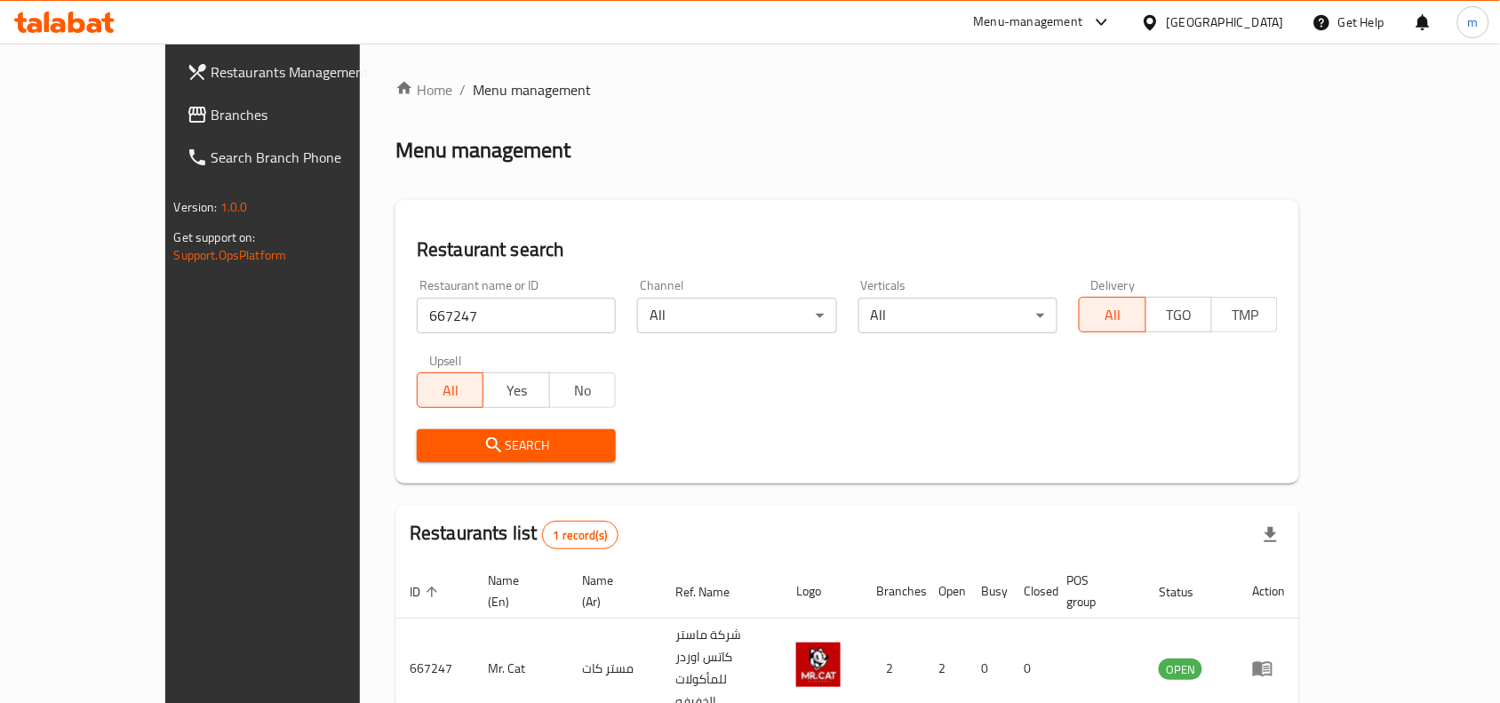
click at [1167, 31] on div at bounding box center [1154, 22] width 26 height 20
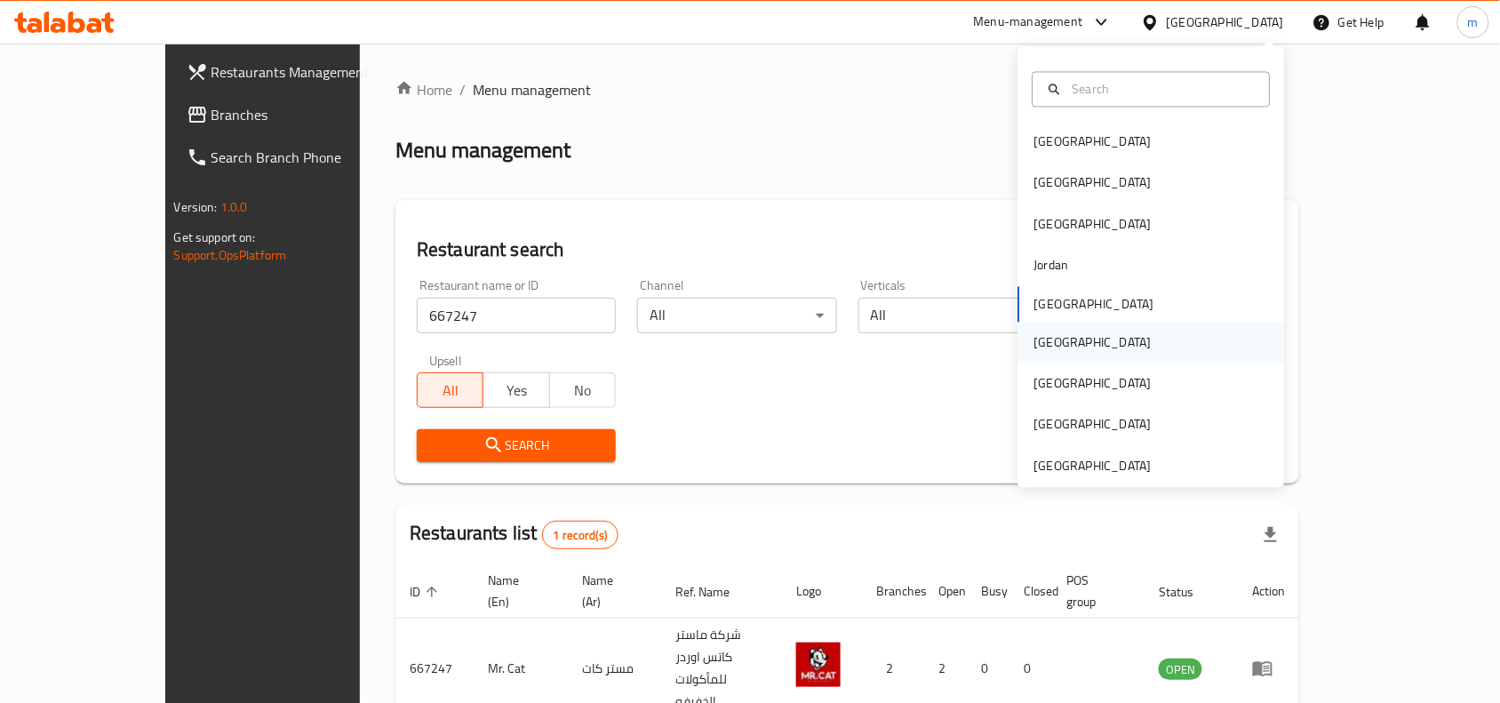
click at [1038, 340] on div "[GEOGRAPHIC_DATA]" at bounding box center [1092, 342] width 117 height 20
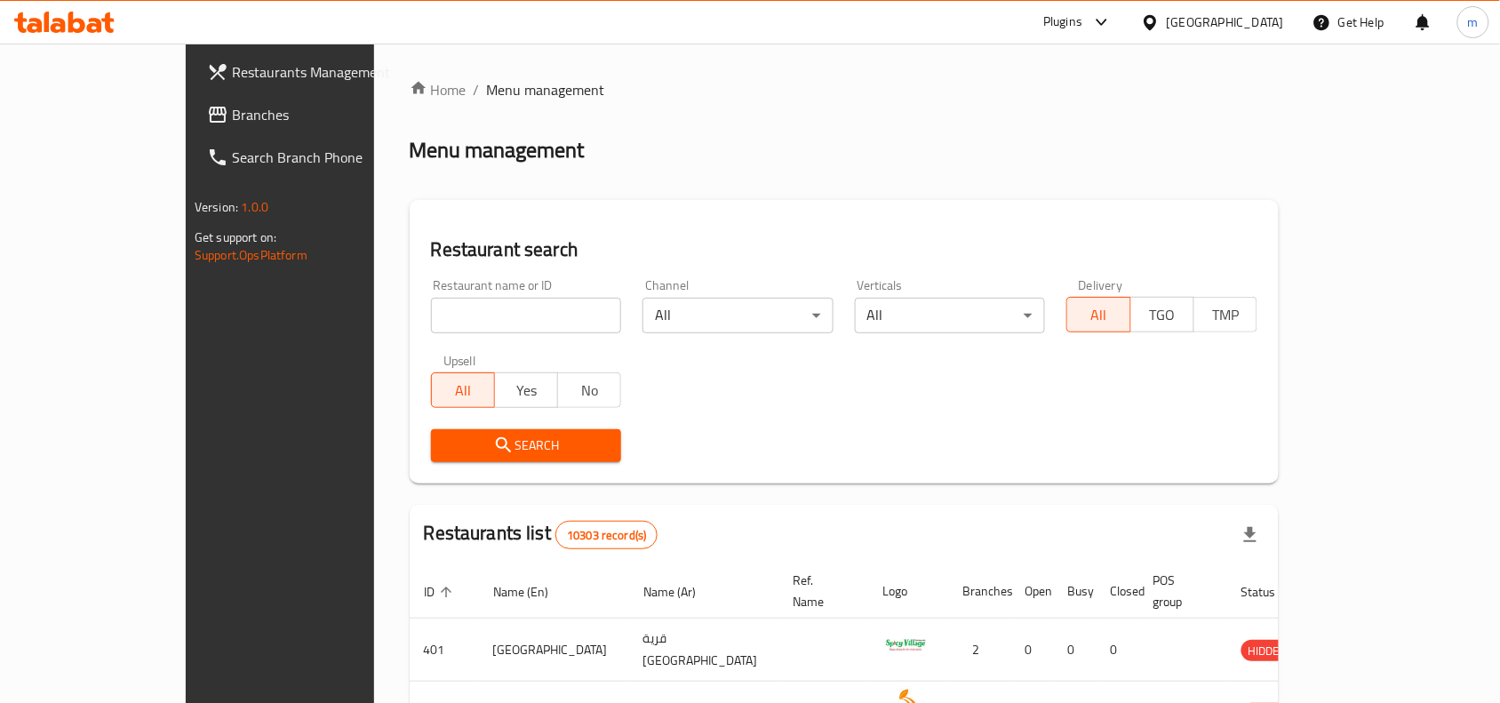
click at [232, 116] on span "Branches" at bounding box center [327, 114] width 190 height 21
